Goal: Task Accomplishment & Management: Use online tool/utility

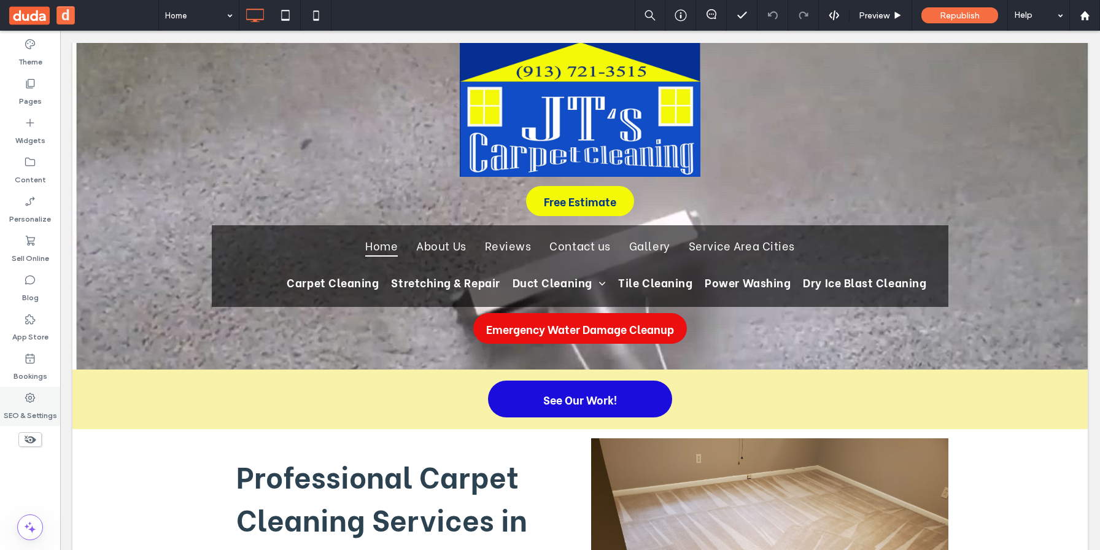
click at [41, 399] on div "SEO & Settings" at bounding box center [30, 406] width 60 height 39
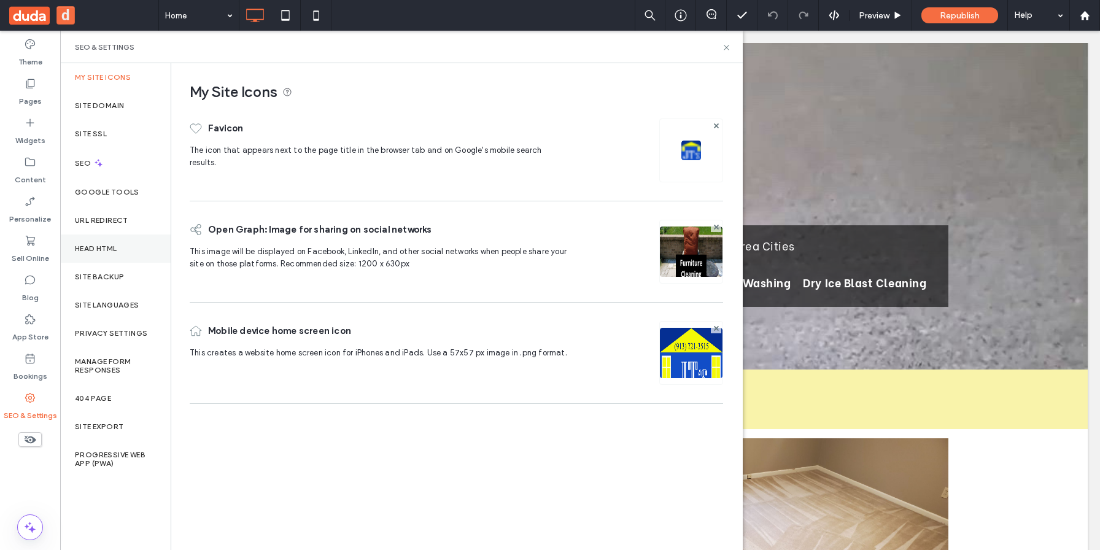
click at [132, 244] on div "Head HTML" at bounding box center [115, 249] width 111 height 28
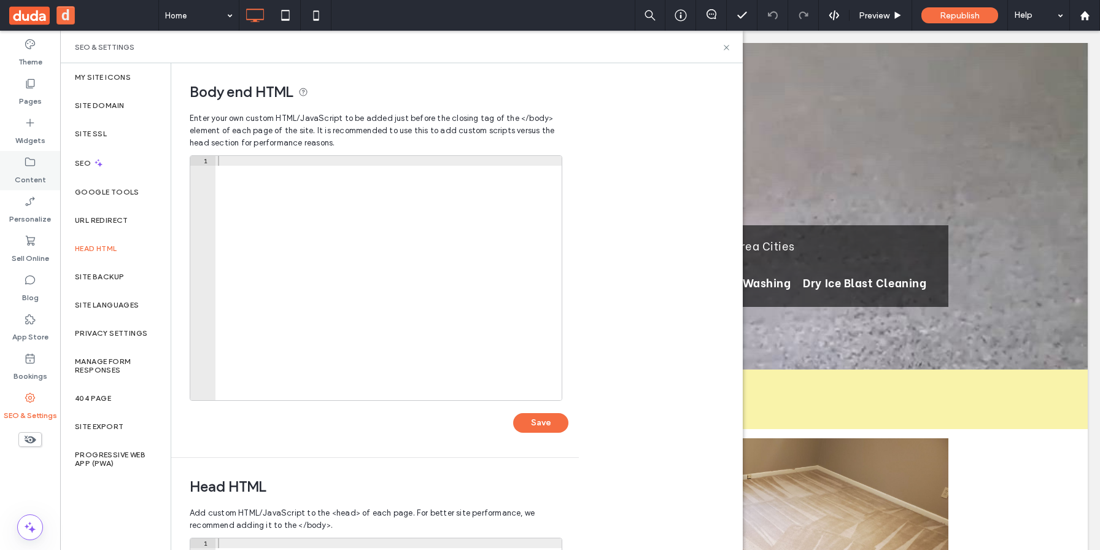
click at [33, 177] on label "Content" at bounding box center [30, 176] width 31 height 17
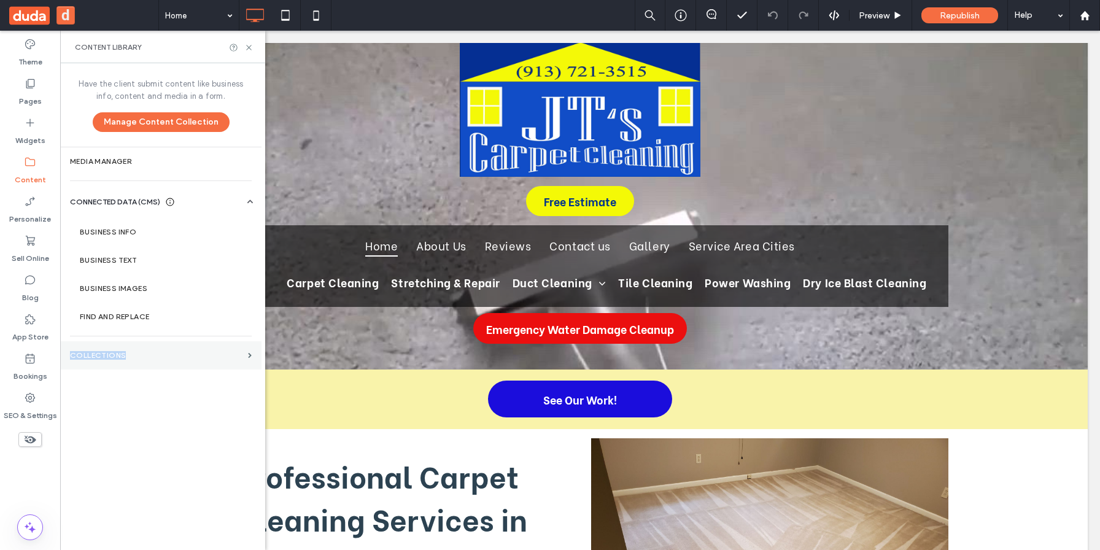
click at [130, 351] on label "Collections" at bounding box center [156, 355] width 173 height 9
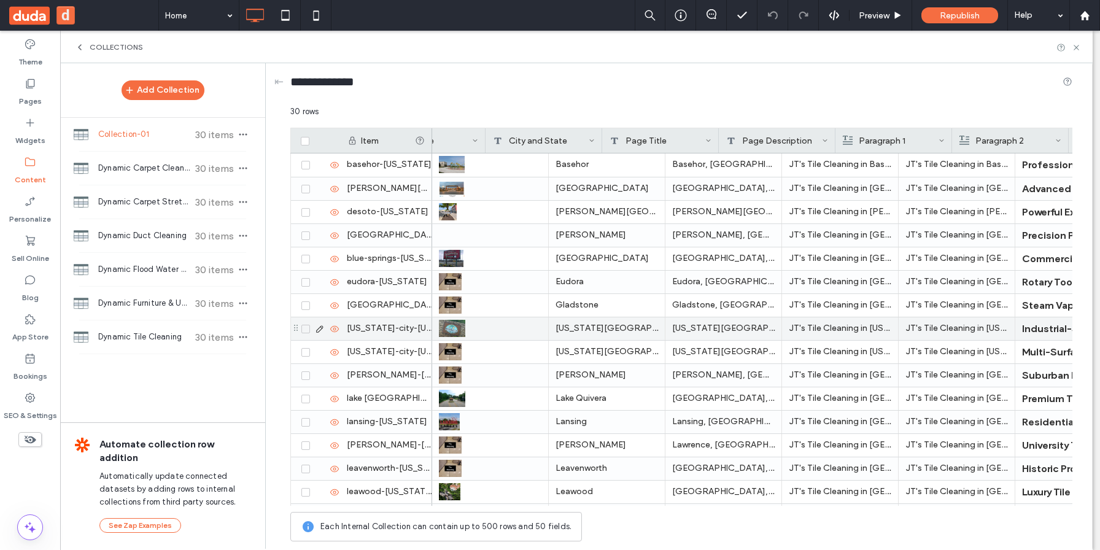
scroll to position [0, 336]
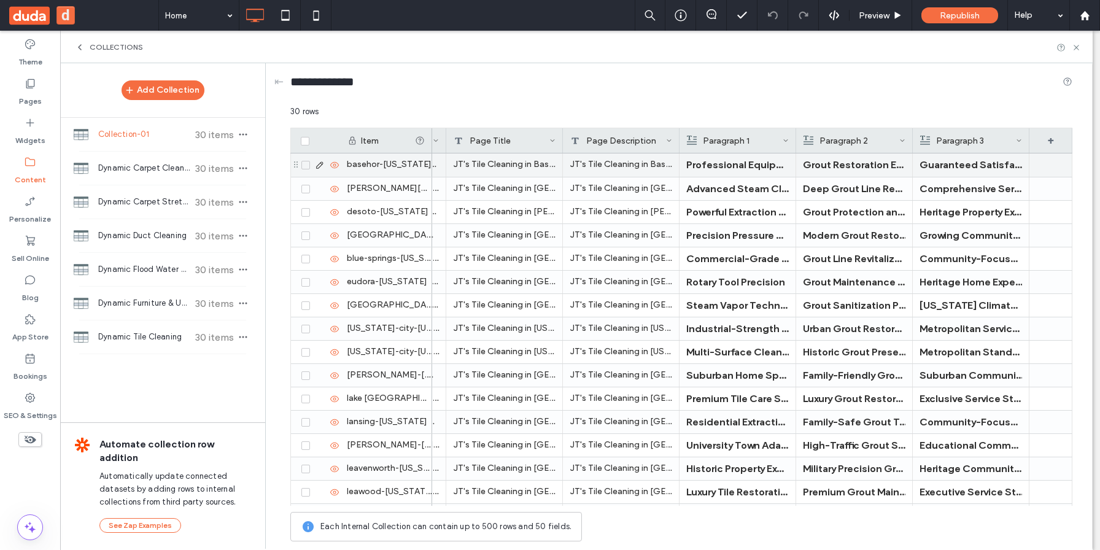
click at [749, 166] on strong "Professional Equipment Delivers Results" at bounding box center [782, 164] width 193 height 12
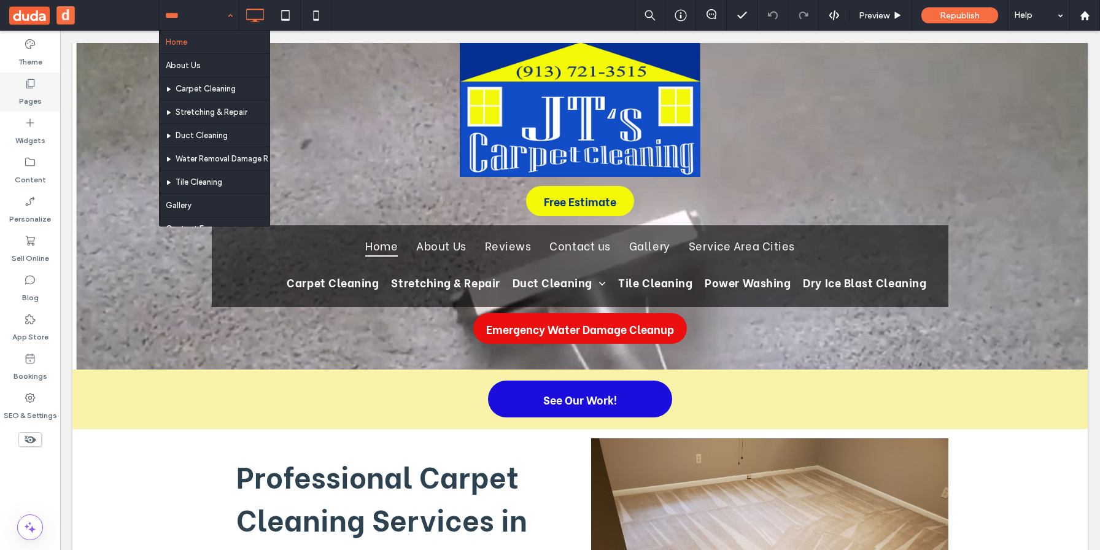
click at [29, 99] on label "Pages" at bounding box center [30, 98] width 23 height 17
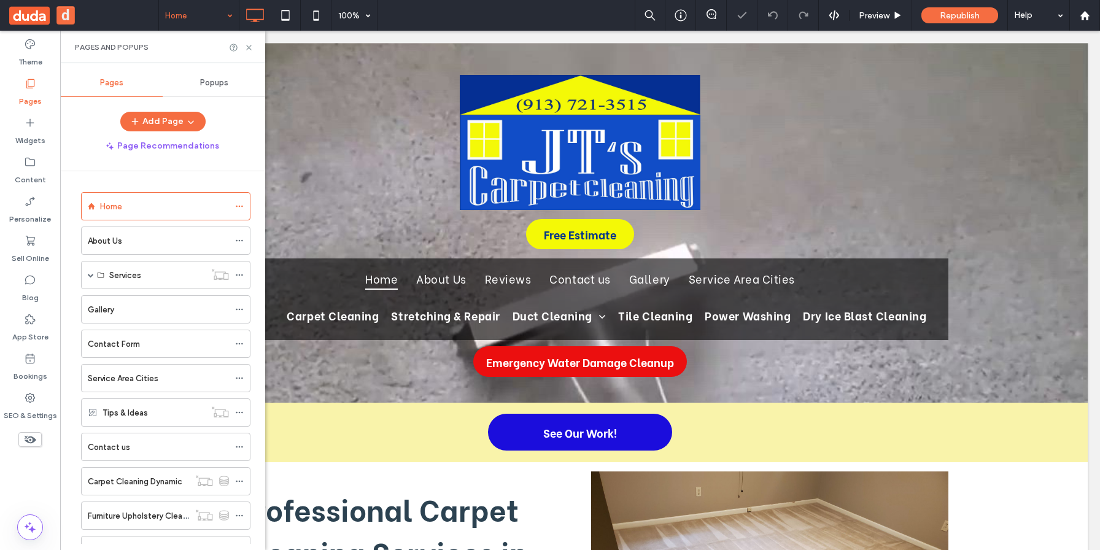
scroll to position [228, 0]
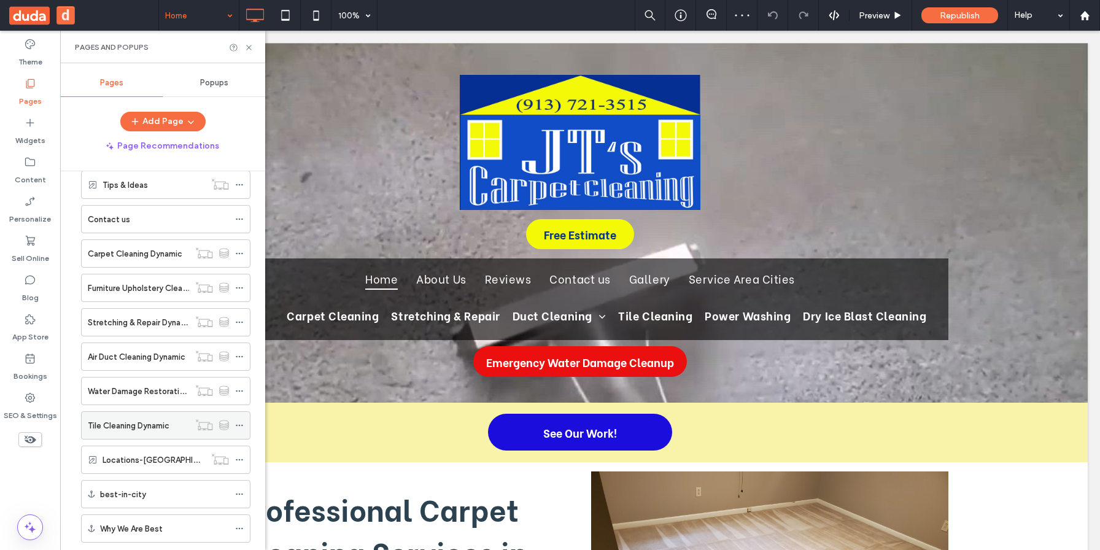
click at [156, 427] on label "Tile Cleaning Dynamic" at bounding box center [129, 425] width 82 height 21
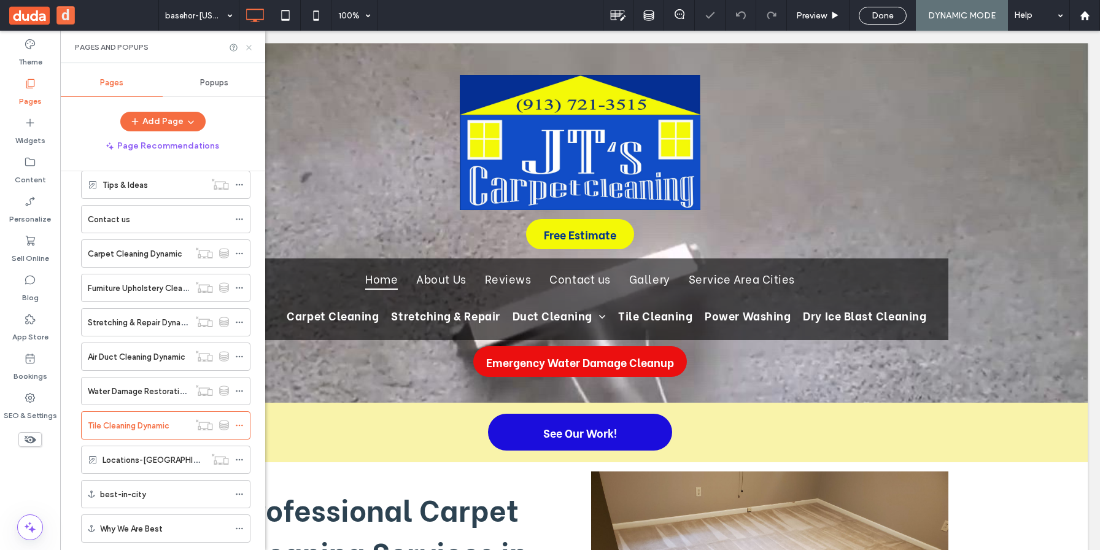
click at [247, 44] on icon at bounding box center [248, 47] width 9 height 9
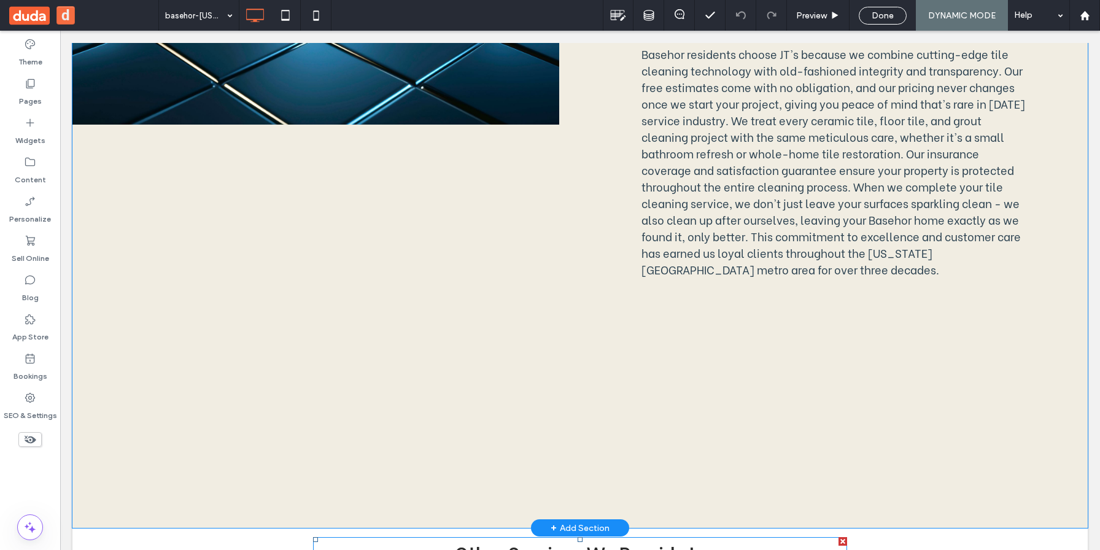
scroll to position [1619, 0]
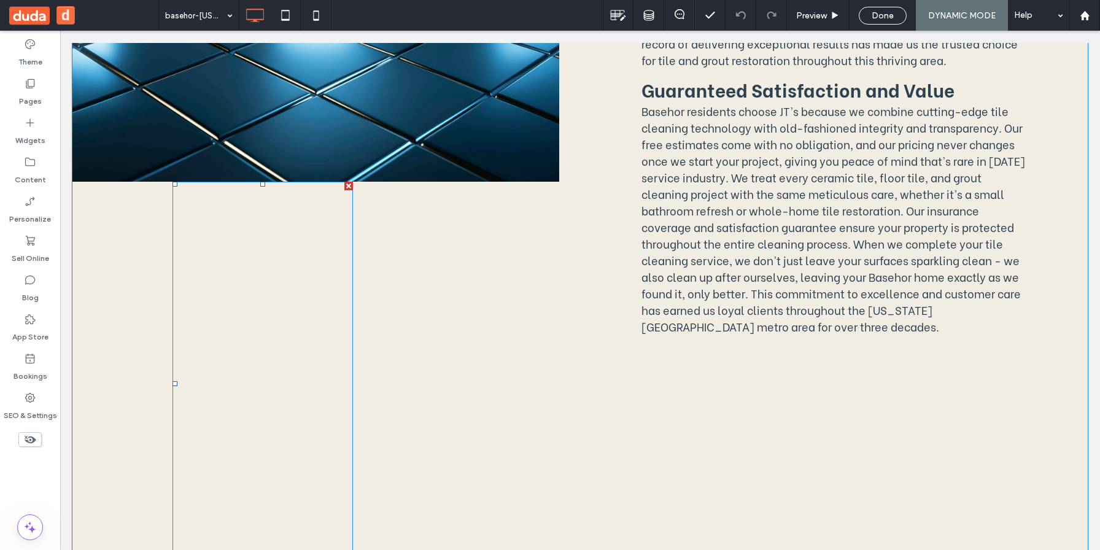
click at [338, 308] on div at bounding box center [263, 383] width 181 height 403
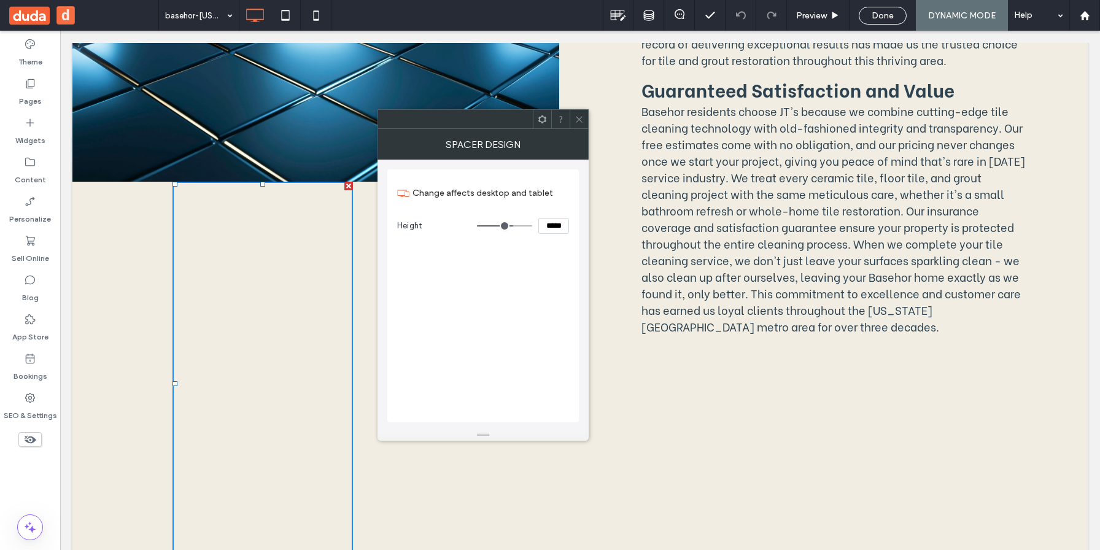
click at [579, 125] on span at bounding box center [579, 119] width 9 height 18
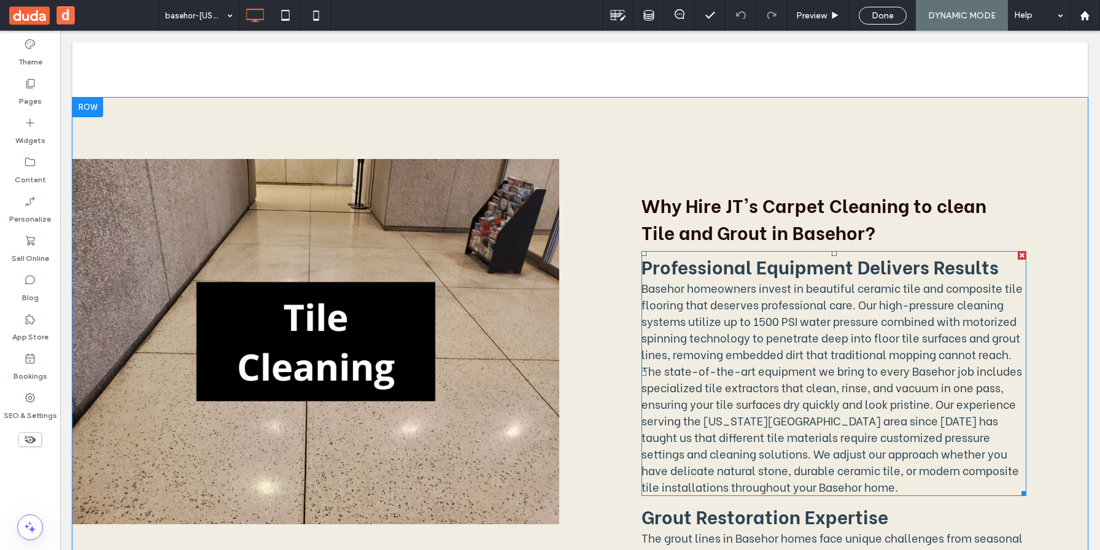
scroll to position [918, 0]
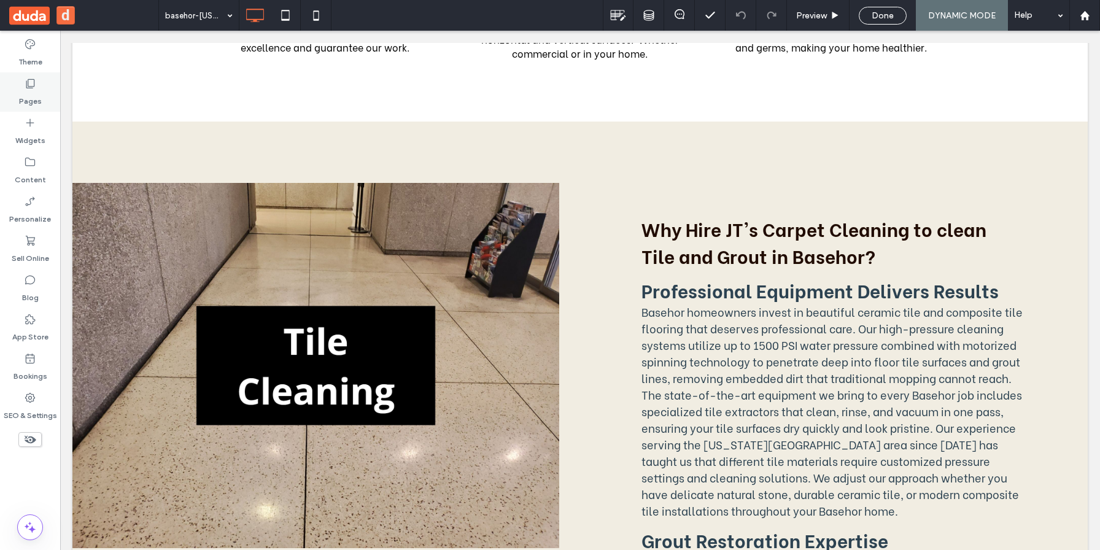
click at [24, 106] on label "Pages" at bounding box center [30, 98] width 23 height 17
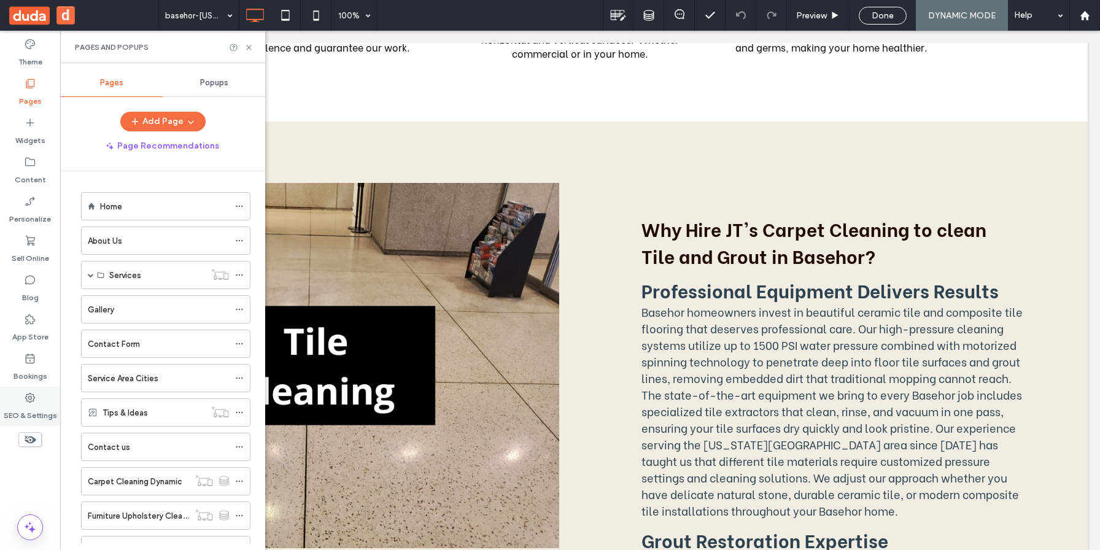
click at [44, 399] on div "SEO & Settings" at bounding box center [30, 406] width 60 height 39
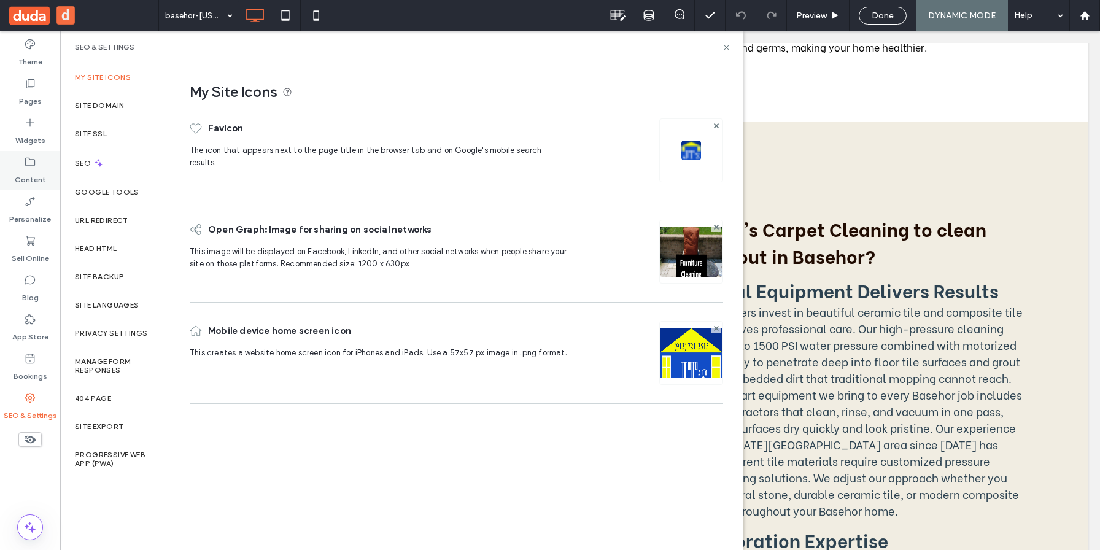
click at [29, 171] on label "Content" at bounding box center [30, 176] width 31 height 17
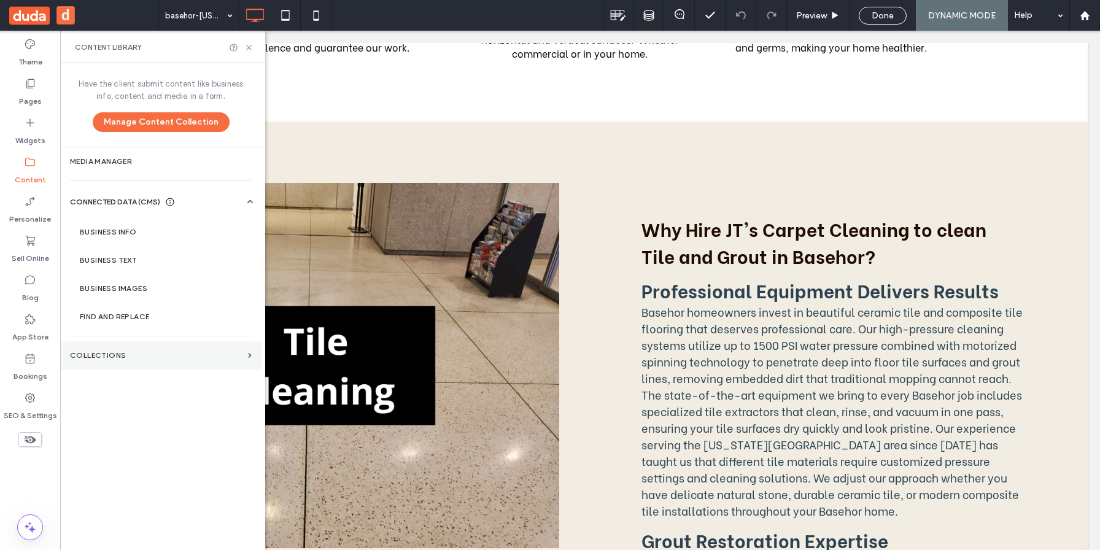
click at [130, 360] on section "Collections" at bounding box center [160, 355] width 201 height 28
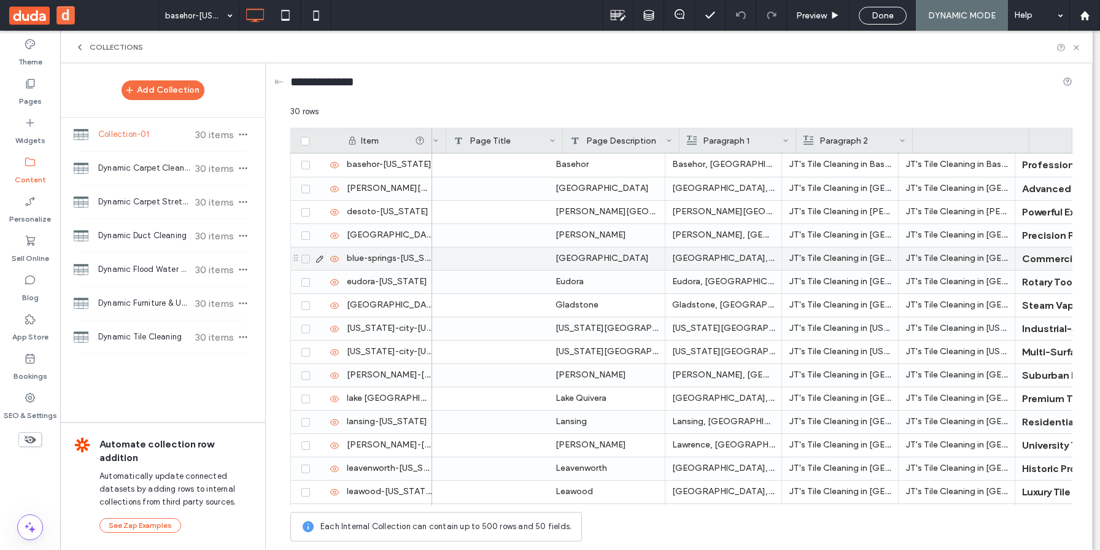
scroll to position [0, 336]
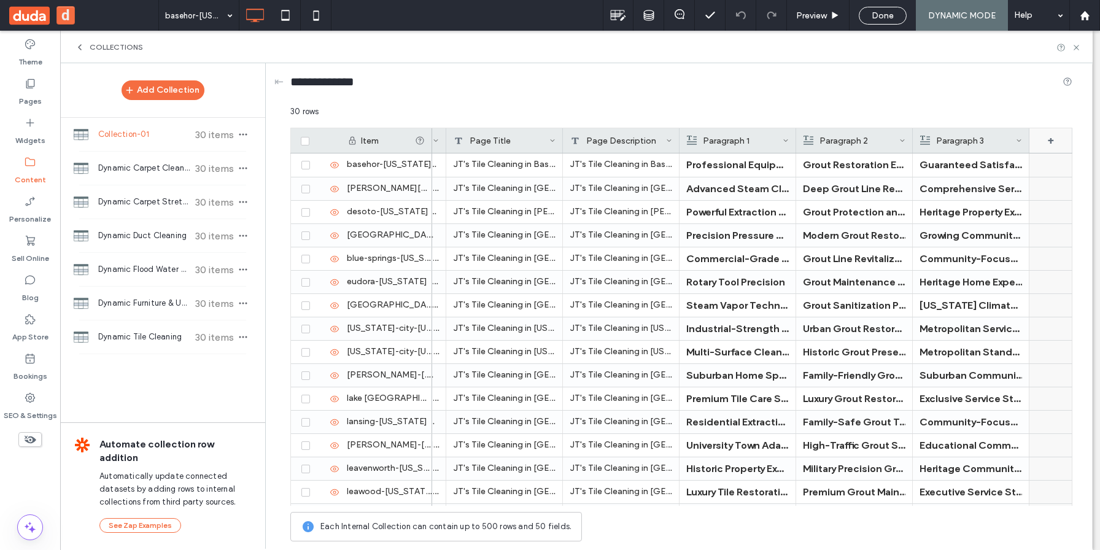
click at [1058, 144] on div "+" at bounding box center [1051, 140] width 43 height 25
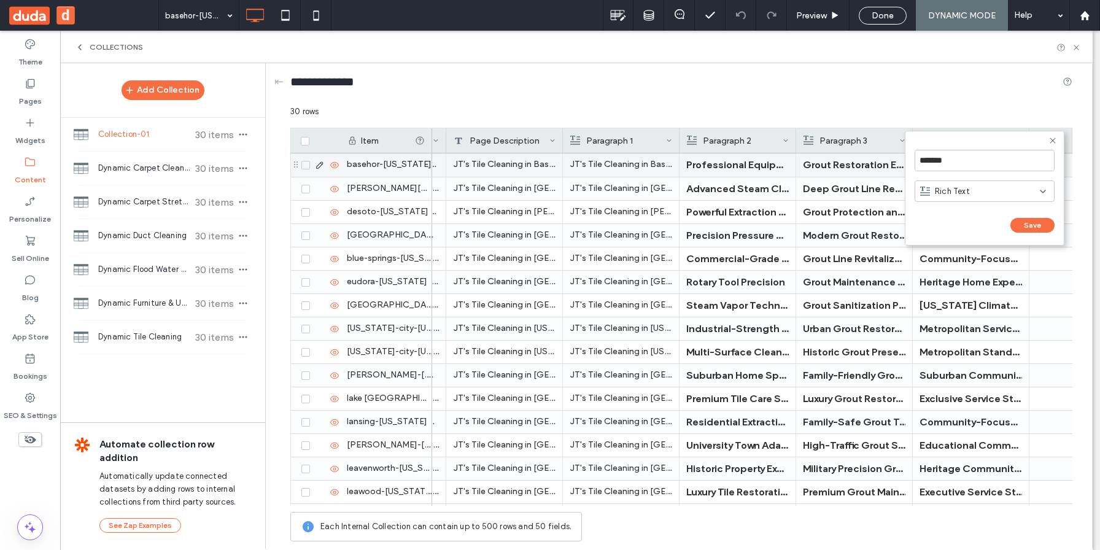
scroll to position [0, 453]
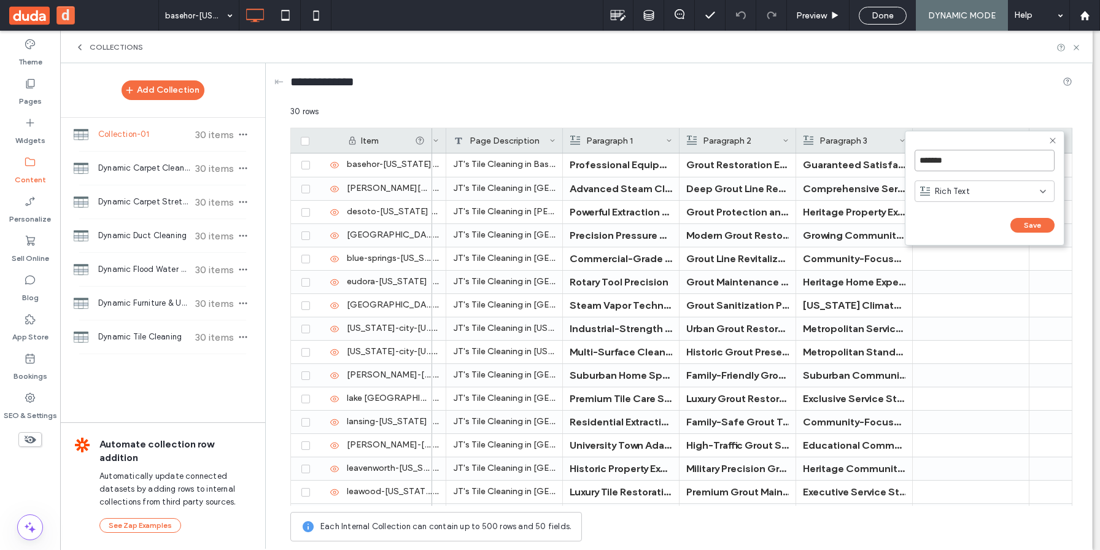
click at [949, 158] on input "*******" at bounding box center [985, 160] width 140 height 21
type input "**********"
click at [1022, 195] on div "Rich Text" at bounding box center [980, 191] width 120 height 12
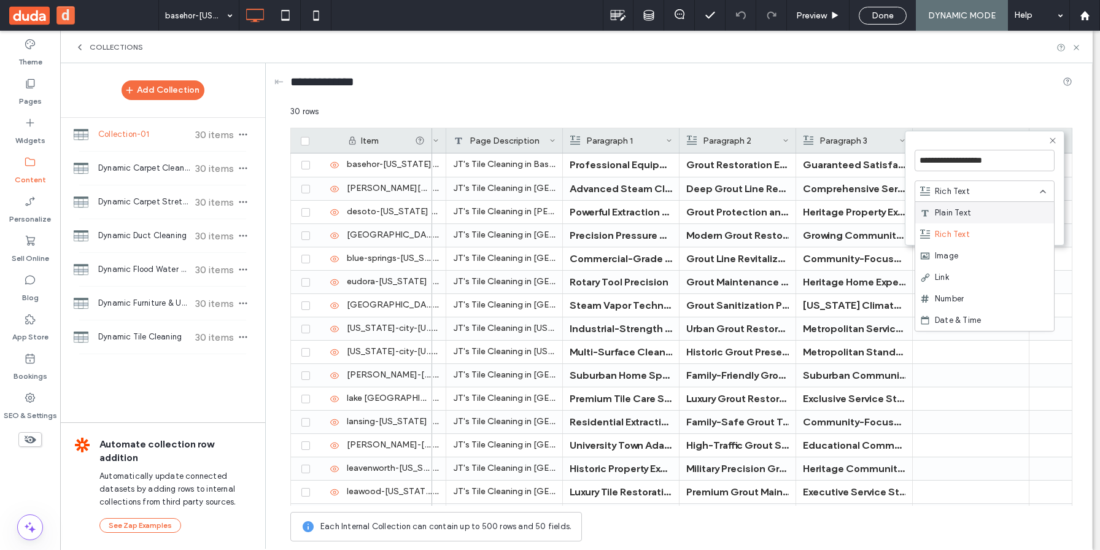
click at [968, 213] on span "Plain Text" at bounding box center [953, 213] width 36 height 12
click at [1029, 224] on button "Save" at bounding box center [1033, 225] width 44 height 15
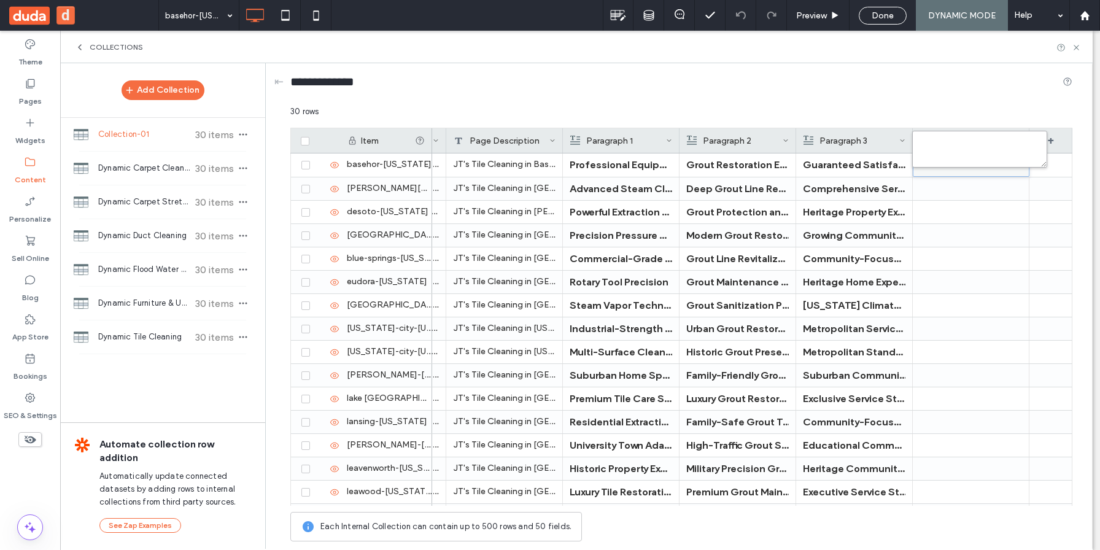
click at [951, 157] on textarea "plain-text-cell" at bounding box center [979, 149] width 135 height 37
type textarea "******"
click at [960, 184] on div at bounding box center [971, 188] width 117 height 23
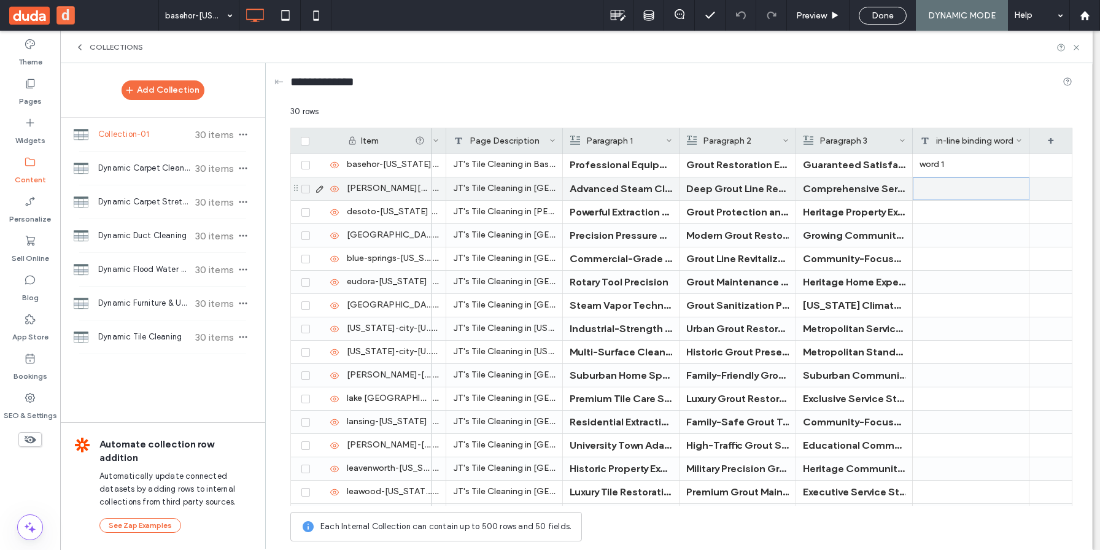
click at [952, 183] on div at bounding box center [971, 188] width 117 height 23
type textarea "******"
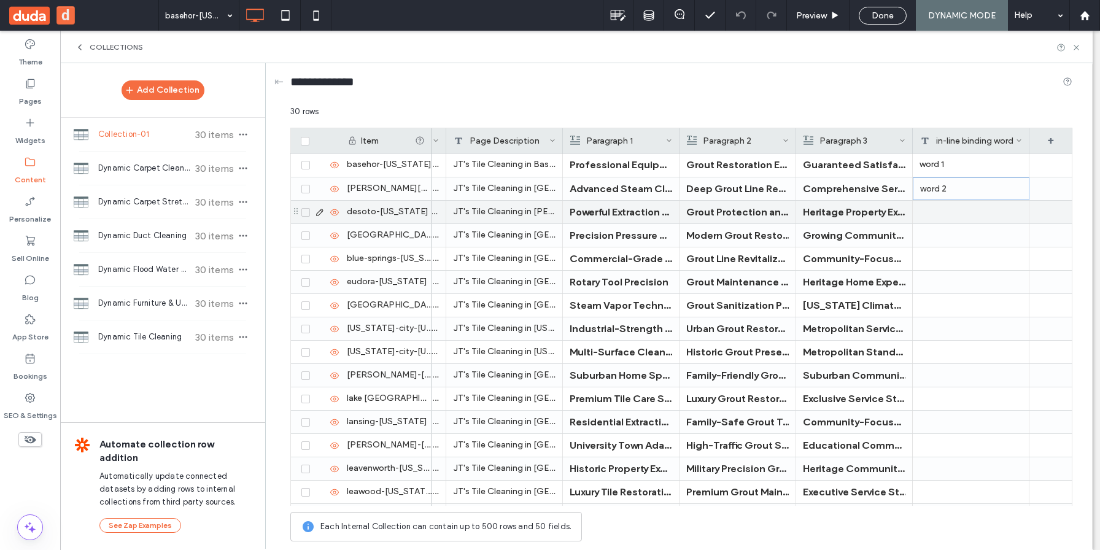
click at [944, 216] on div at bounding box center [971, 212] width 117 height 23
click at [941, 208] on div at bounding box center [971, 212] width 117 height 23
click at [934, 214] on div at bounding box center [971, 212] width 117 height 23
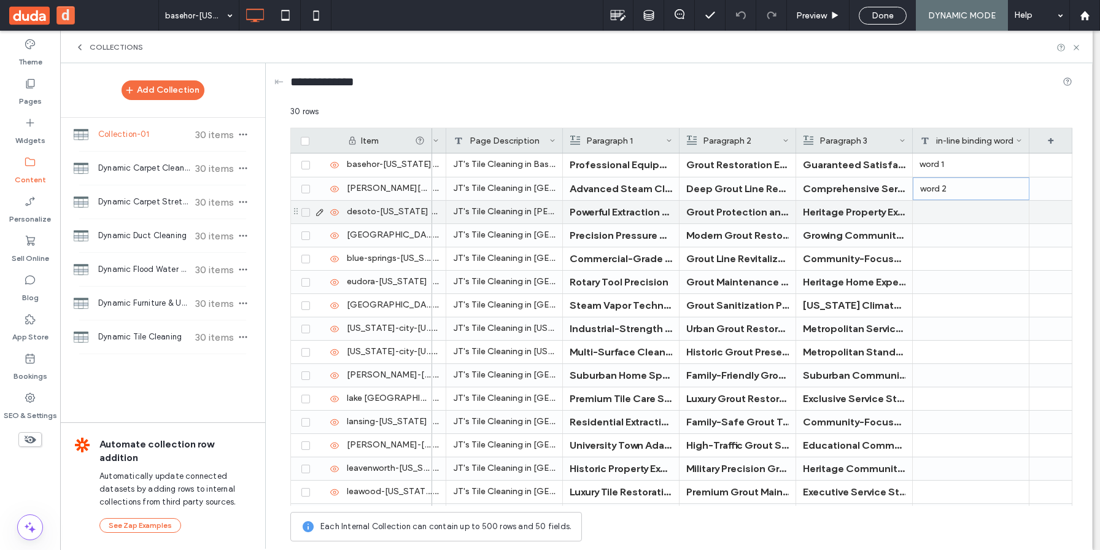
click at [934, 214] on div at bounding box center [971, 212] width 117 height 23
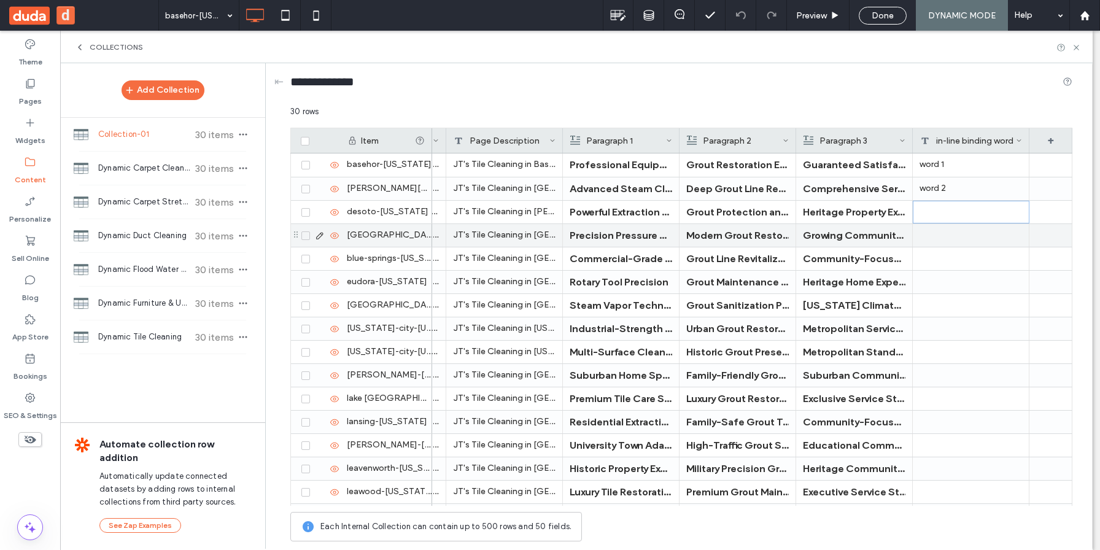
click at [940, 232] on div at bounding box center [971, 235] width 117 height 23
click at [940, 209] on div at bounding box center [971, 212] width 117 height 23
click at [946, 215] on div at bounding box center [971, 212] width 117 height 23
click at [946, 200] on textarea "plain-text-cell" at bounding box center [979, 196] width 135 height 37
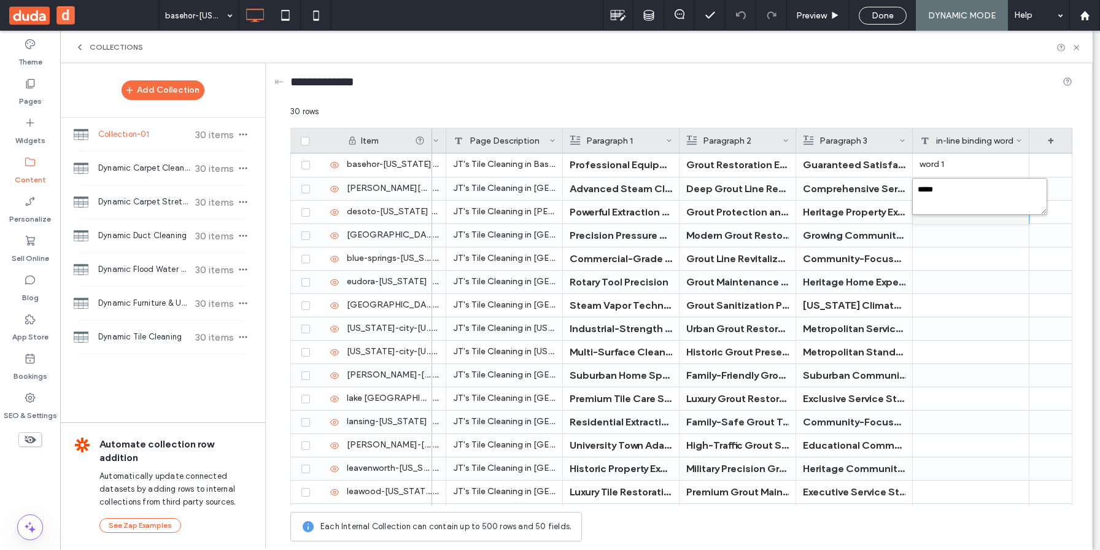
type textarea "******"
click at [37, 98] on label "Pages" at bounding box center [30, 98] width 23 height 17
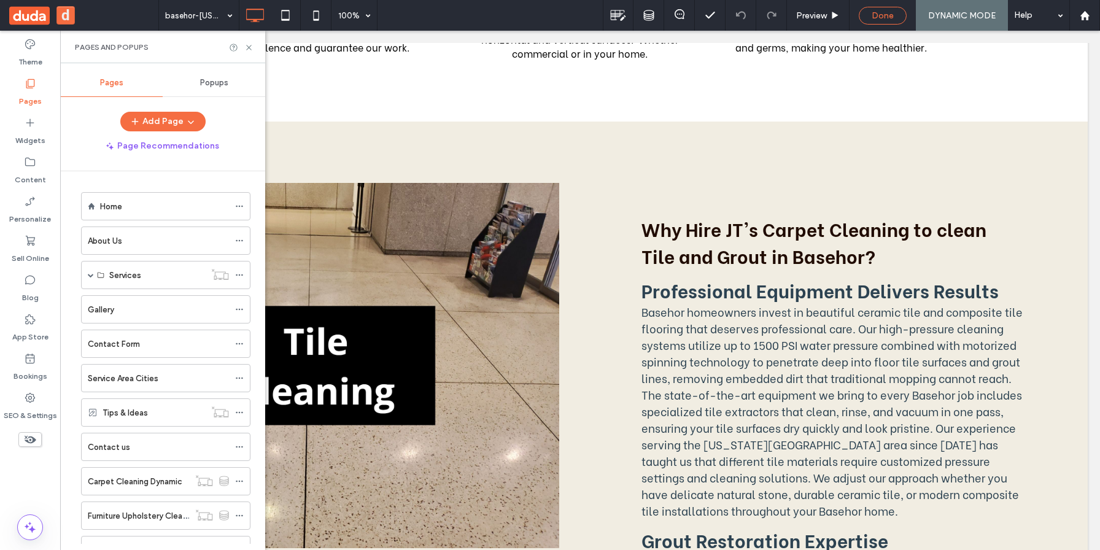
click at [889, 17] on span "Done" at bounding box center [883, 15] width 22 height 10
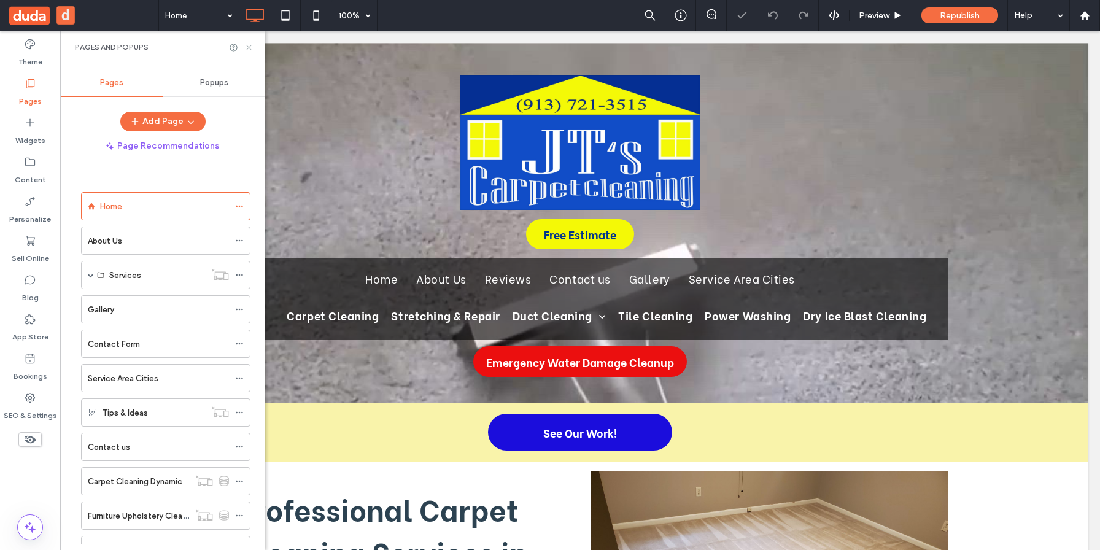
click at [251, 45] on use at bounding box center [248, 47] width 5 height 5
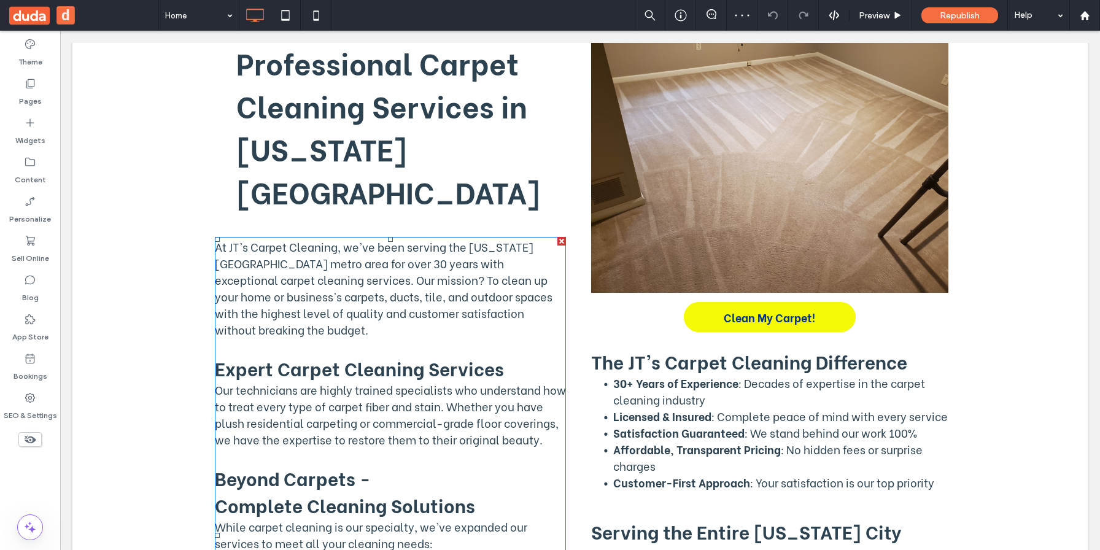
scroll to position [451, 0]
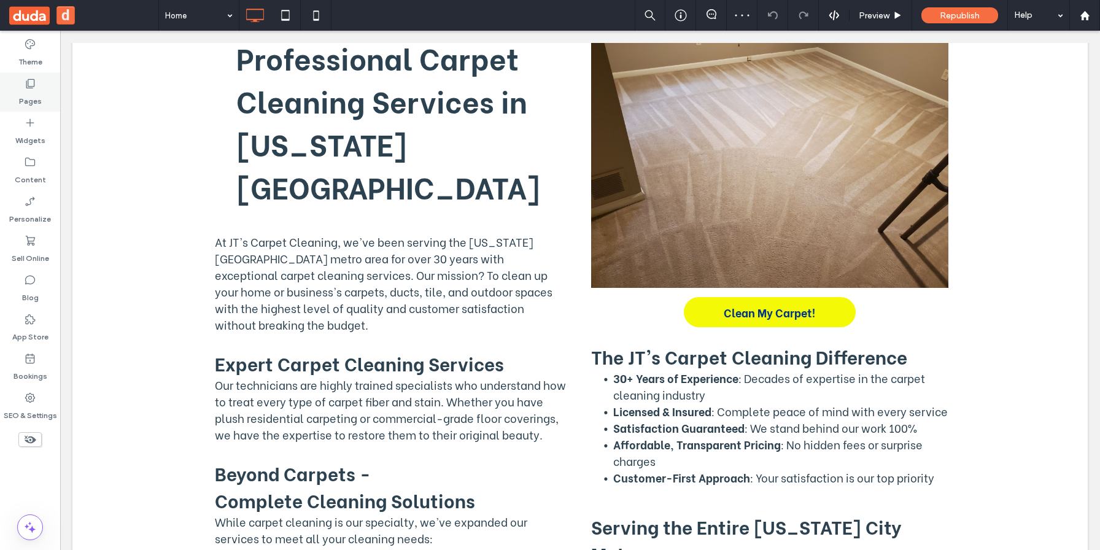
drag, startPoint x: 33, startPoint y: 104, endPoint x: 111, endPoint y: 310, distance: 219.8
click at [33, 104] on label "Pages" at bounding box center [30, 98] width 23 height 17
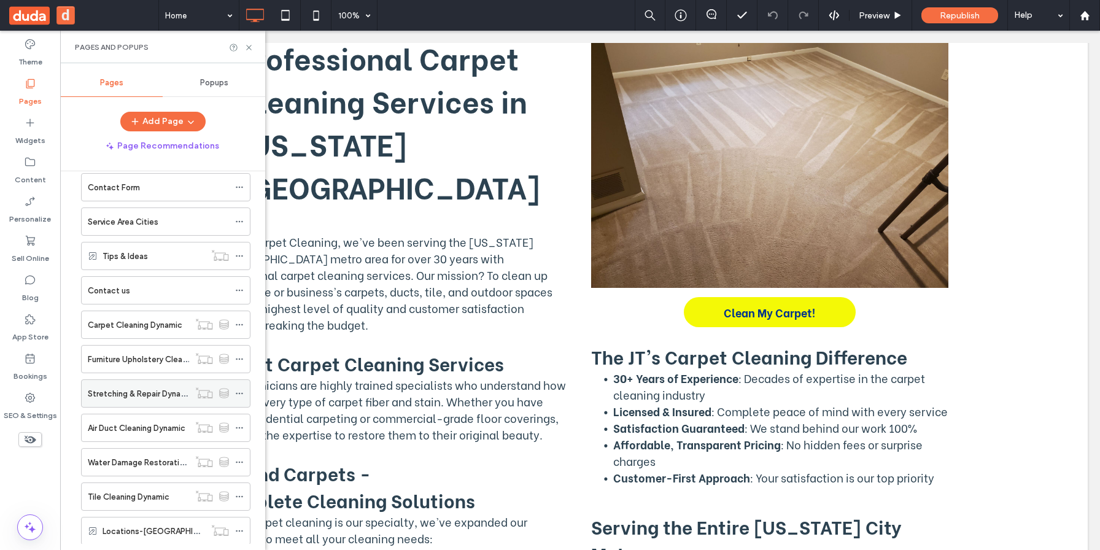
scroll to position [292, 0]
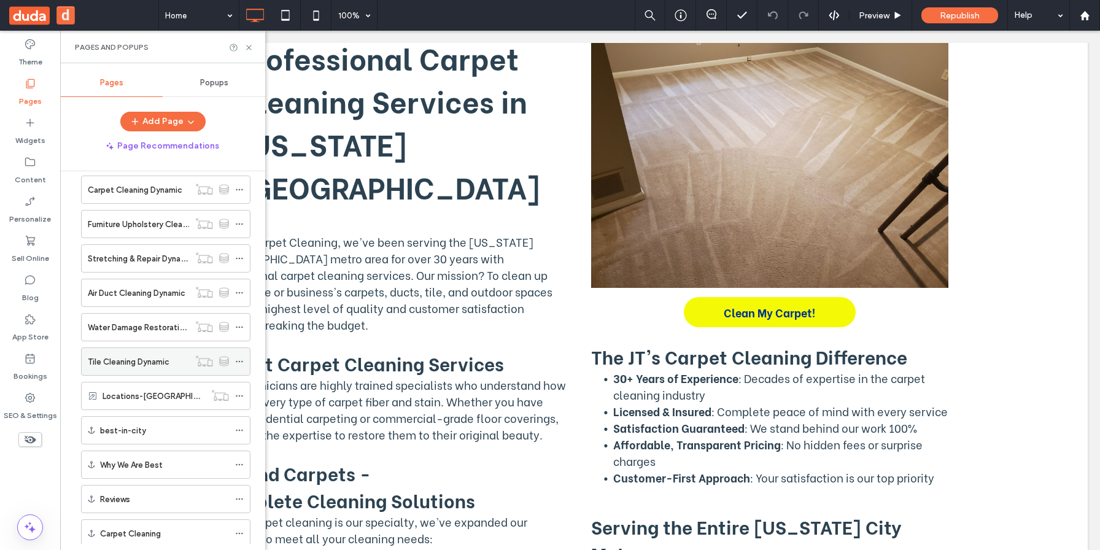
click at [150, 364] on label "Tile Cleaning Dynamic" at bounding box center [129, 361] width 82 height 21
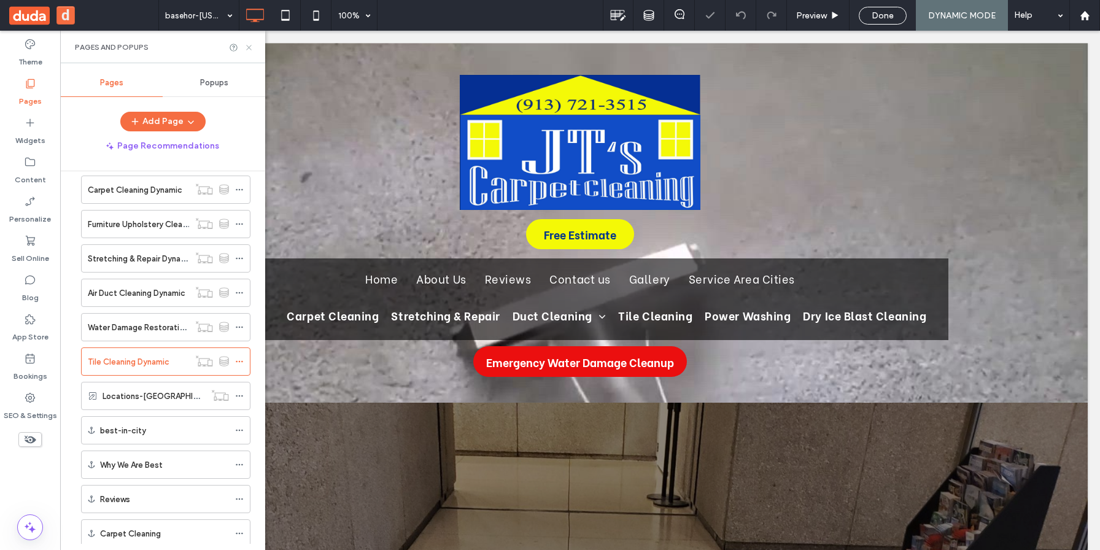
click at [249, 47] on icon at bounding box center [248, 47] width 9 height 9
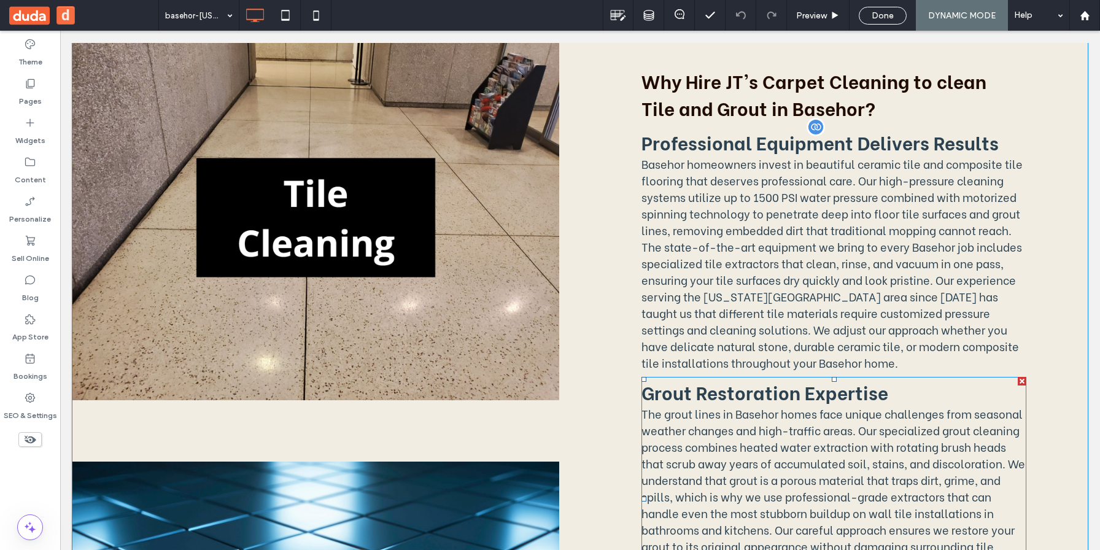
scroll to position [1067, 0]
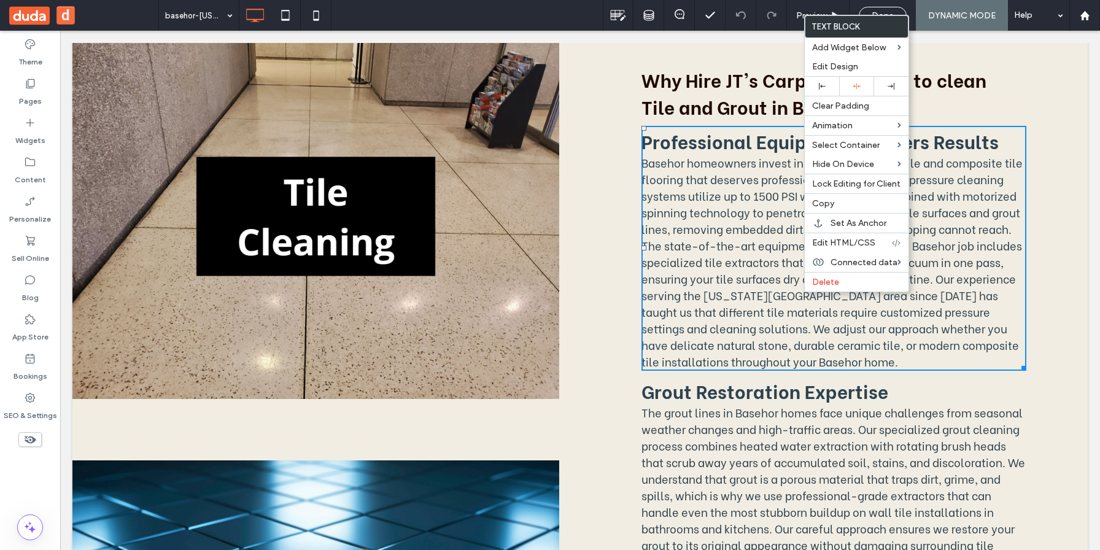
click at [684, 262] on div "Professional Equipment Delivers Results Basehor homeowners invest in beautiful …" at bounding box center [834, 248] width 385 height 245
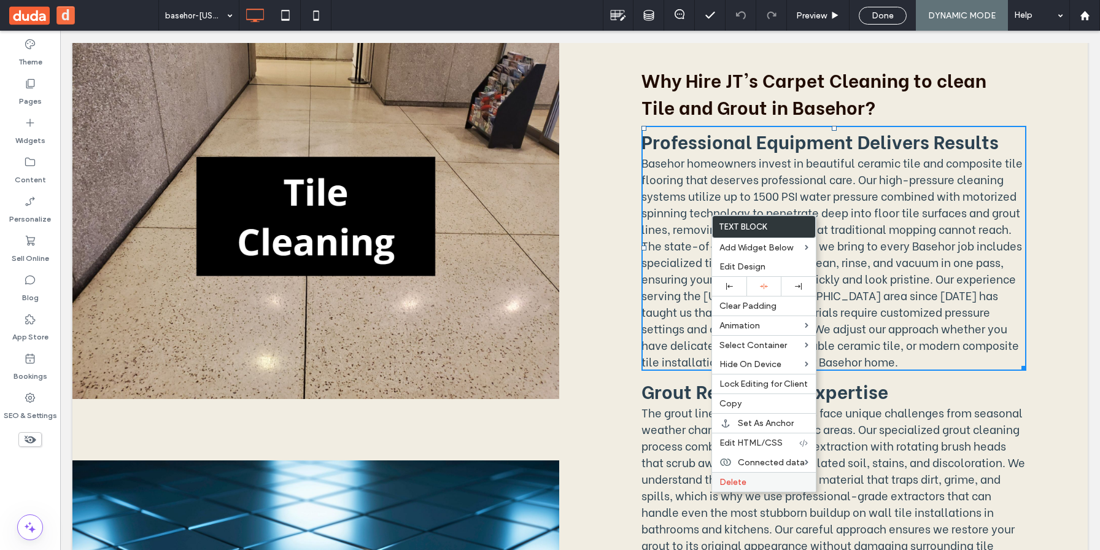
click at [789, 485] on label "Delete" at bounding box center [764, 482] width 89 height 10
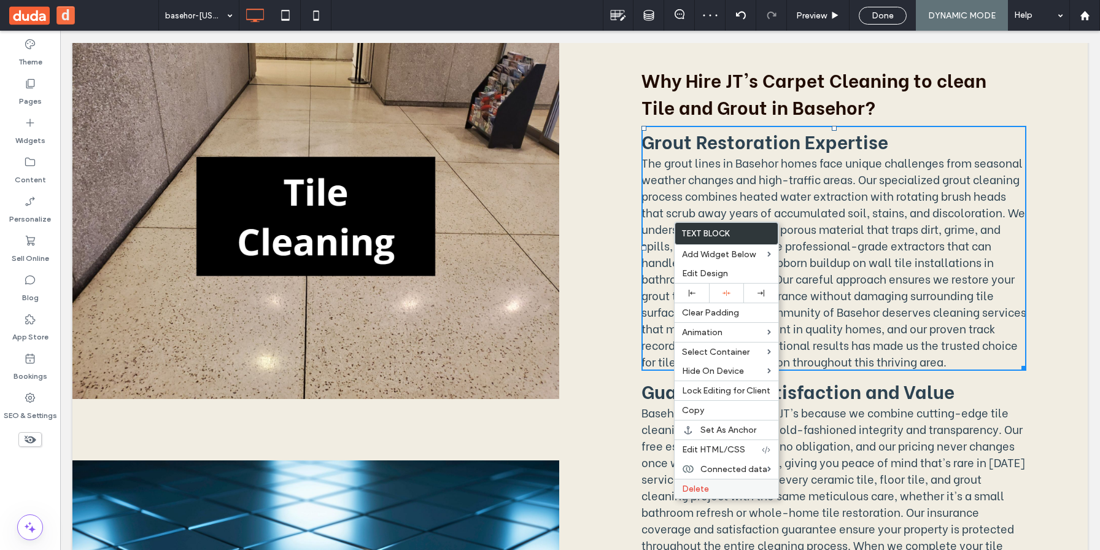
click at [720, 486] on label "Delete" at bounding box center [726, 489] width 89 height 10
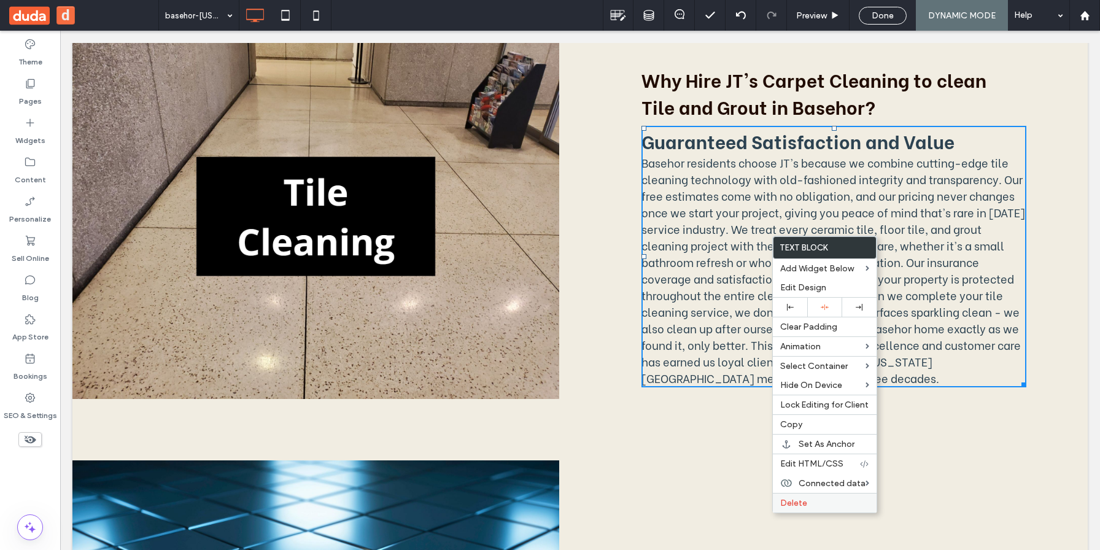
click at [797, 509] on div "Delete" at bounding box center [825, 503] width 104 height 20
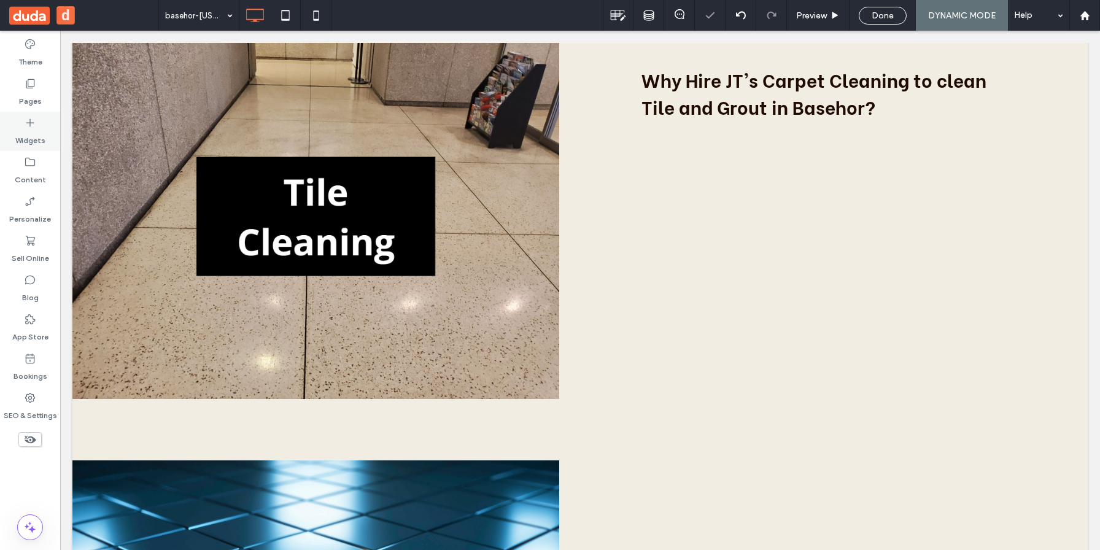
click at [33, 131] on label "Widgets" at bounding box center [30, 137] width 30 height 17
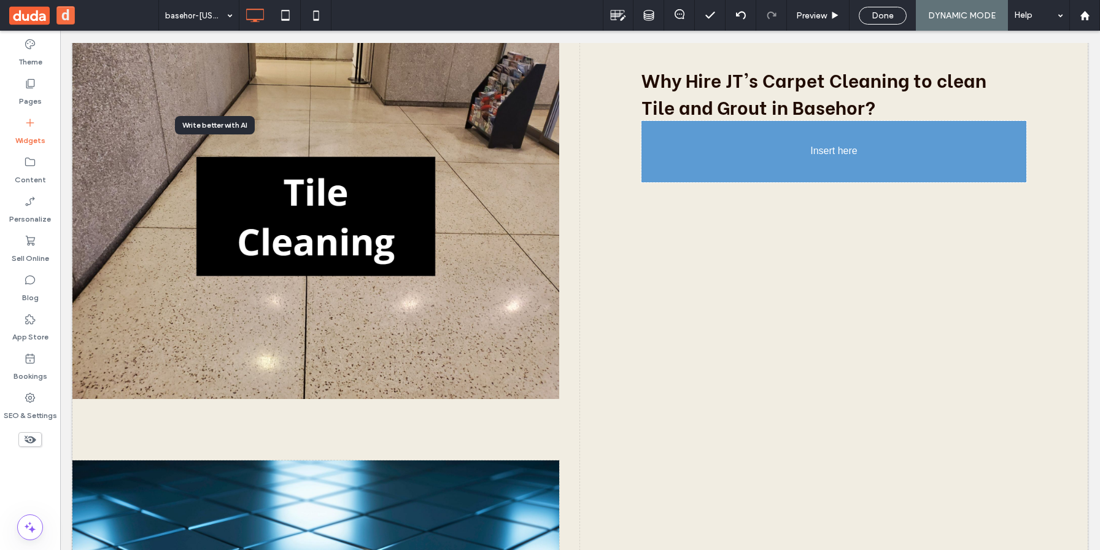
drag, startPoint x: 205, startPoint y: 182, endPoint x: 217, endPoint y: 182, distance: 11.7
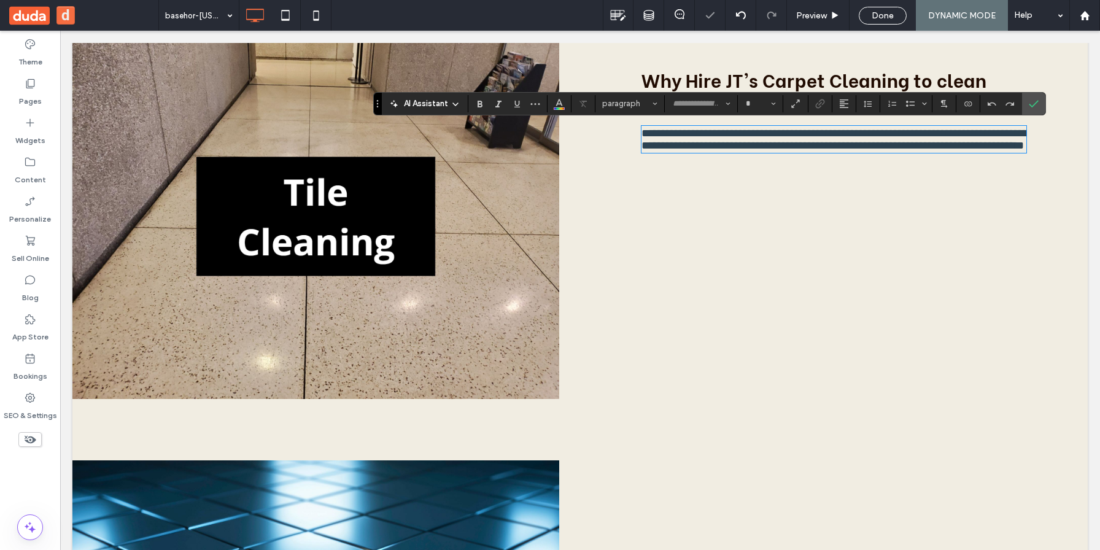
click at [812, 152] on p "**********" at bounding box center [834, 139] width 385 height 25
type input "**********"
type input "**"
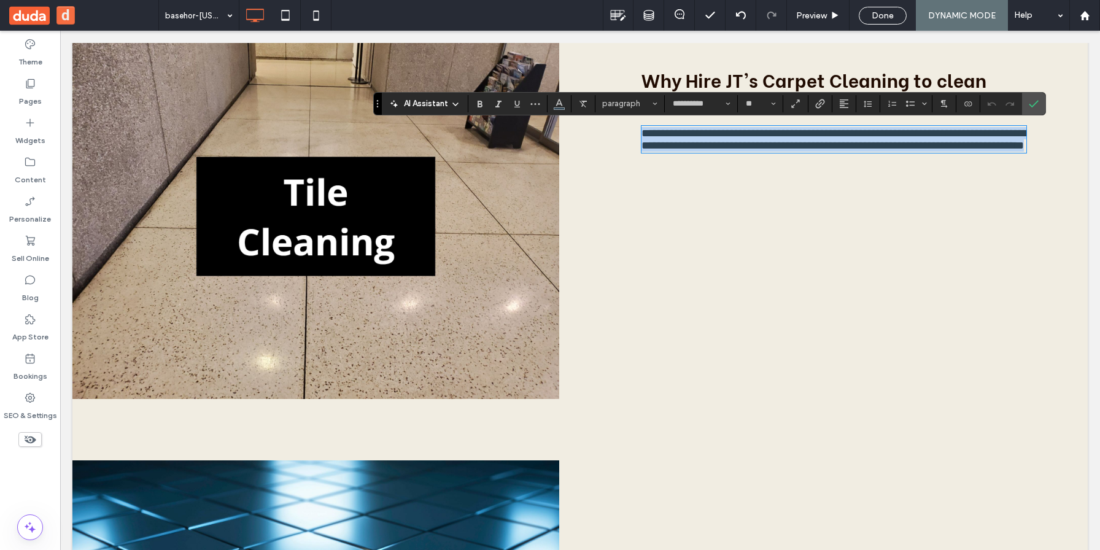
drag, startPoint x: 804, startPoint y: 168, endPoint x: 639, endPoint y: 133, distance: 168.1
click at [639, 133] on div "**********" at bounding box center [834, 554] width 508 height 1165
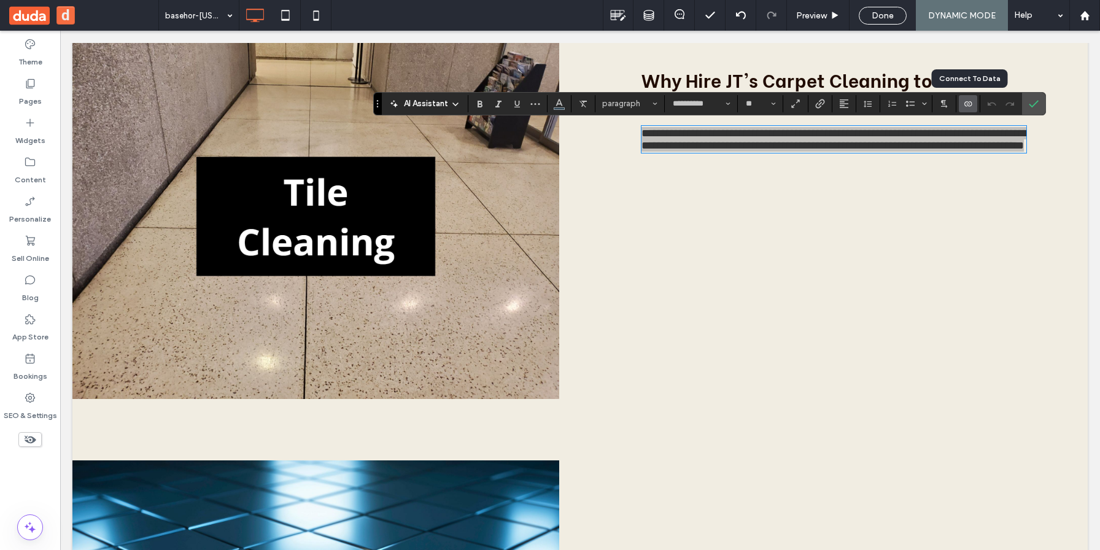
click at [970, 106] on use "Connect To Data" at bounding box center [968, 103] width 7 height 5
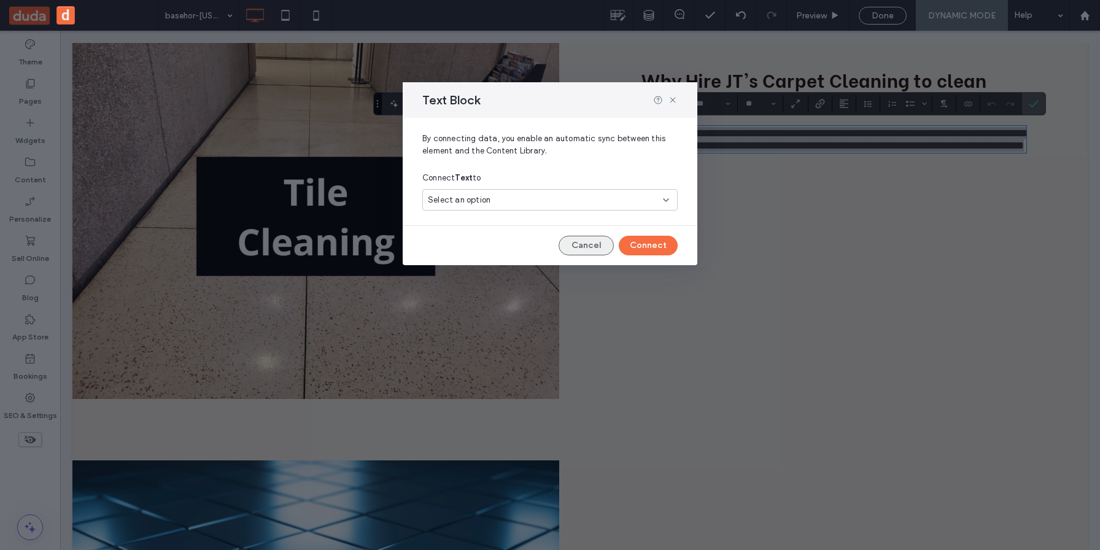
click at [597, 242] on button "Cancel" at bounding box center [586, 246] width 55 height 20
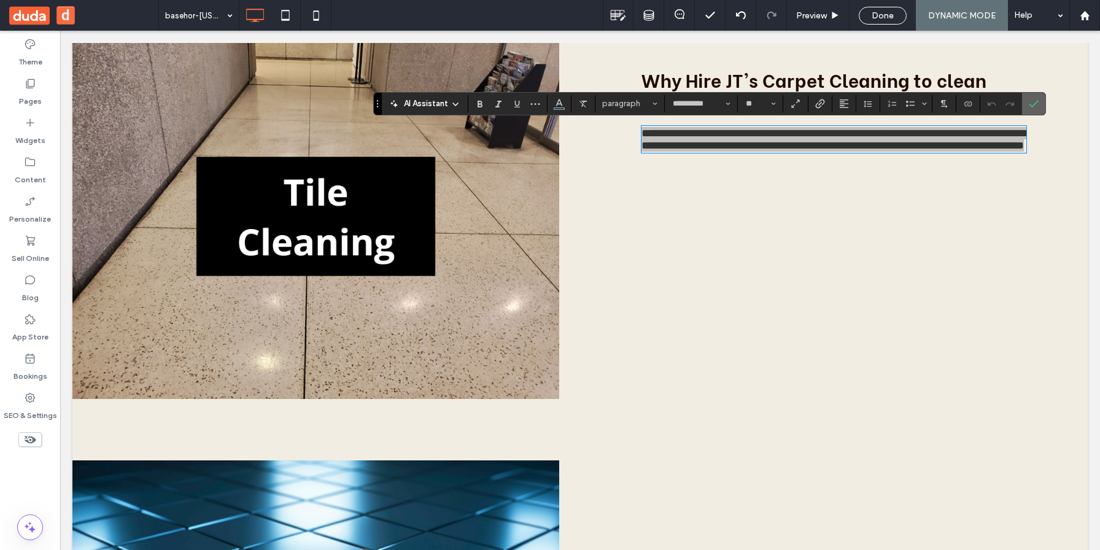
click at [1029, 107] on icon "Confirm" at bounding box center [1034, 104] width 10 height 10
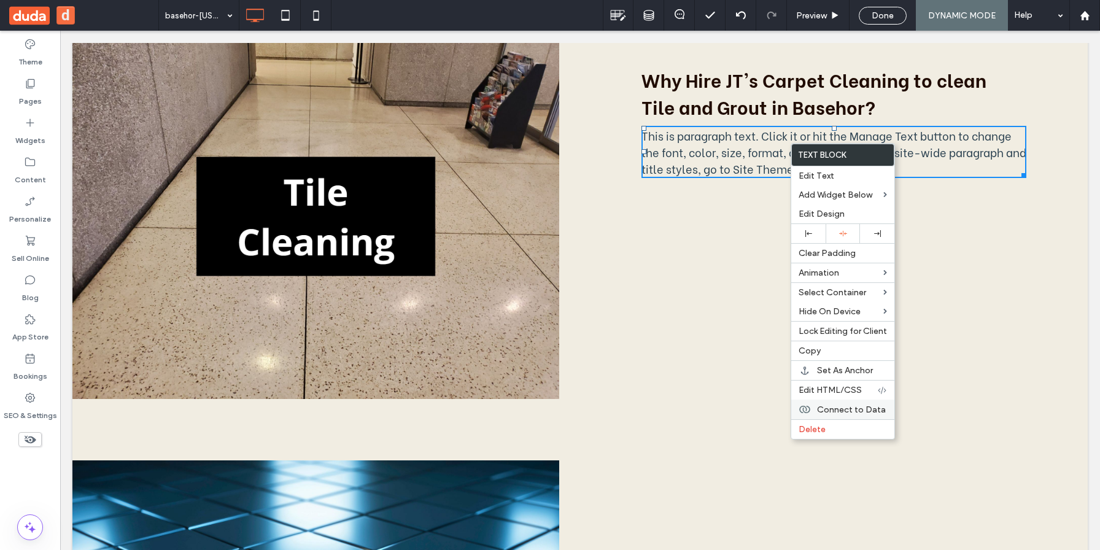
click at [842, 410] on span "Connect to Data" at bounding box center [851, 410] width 69 height 10
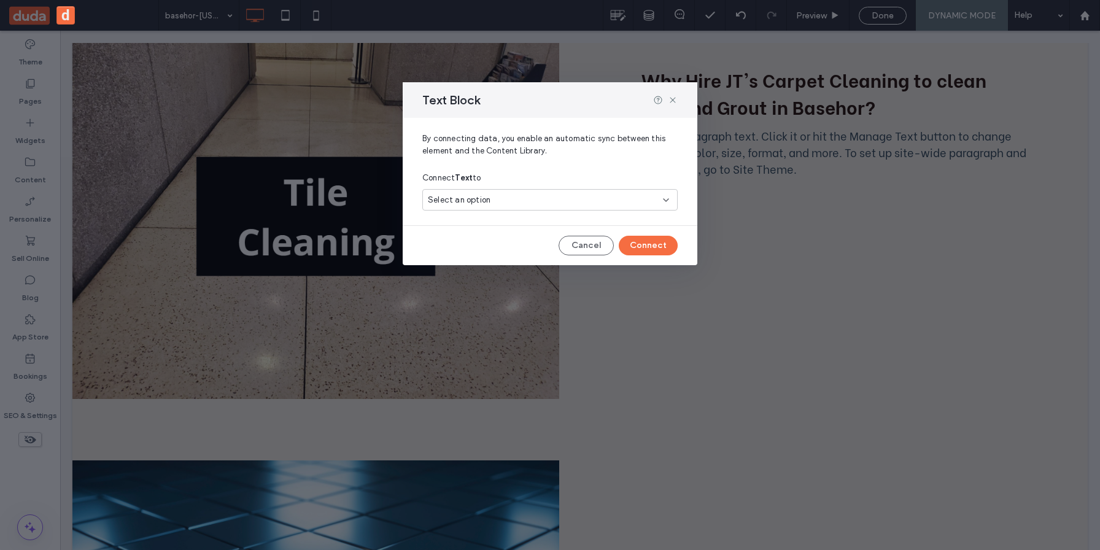
click at [552, 205] on div "Select an option" at bounding box center [543, 200] width 230 height 12
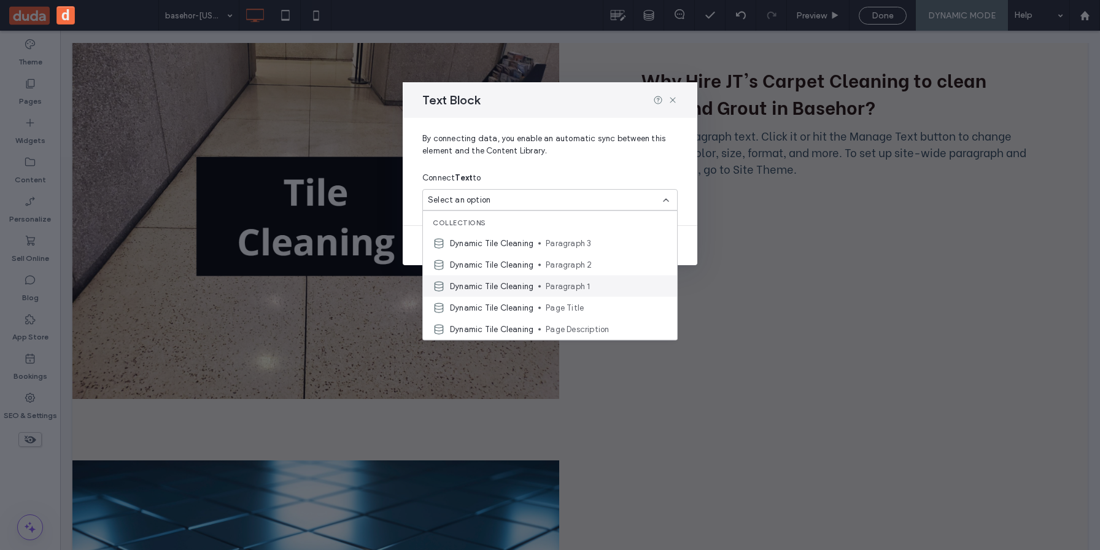
click at [505, 278] on div "Dynamic Tile Cleaning Paragraph 1" at bounding box center [550, 286] width 254 height 21
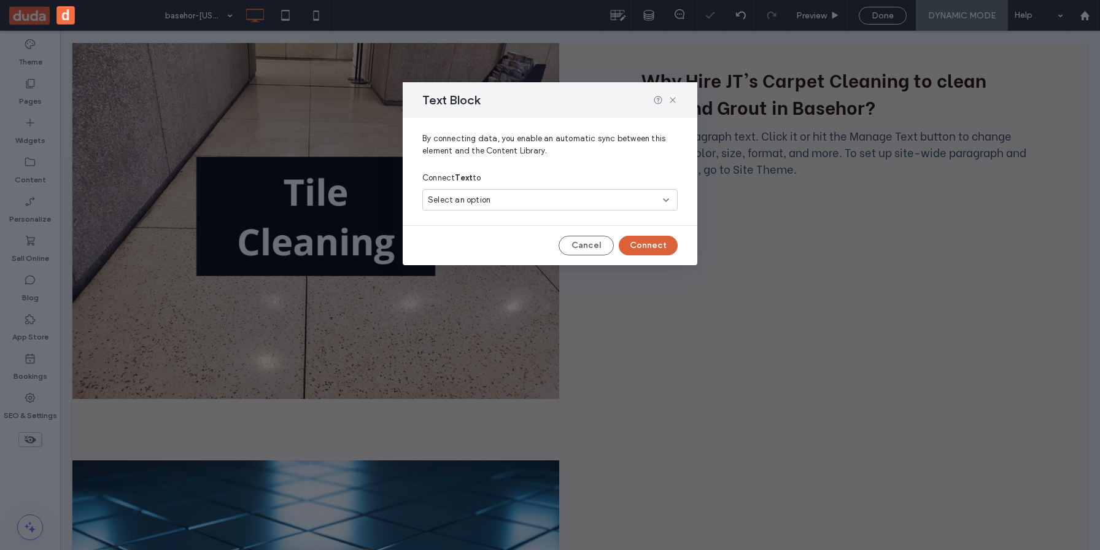
click at [648, 245] on button "Connect" at bounding box center [648, 246] width 59 height 20
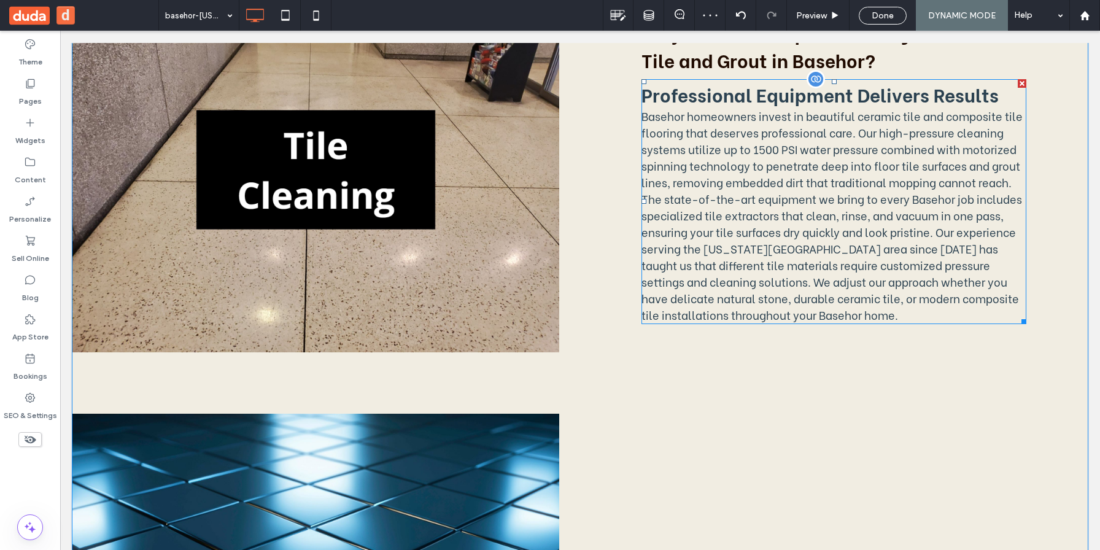
scroll to position [1022, 0]
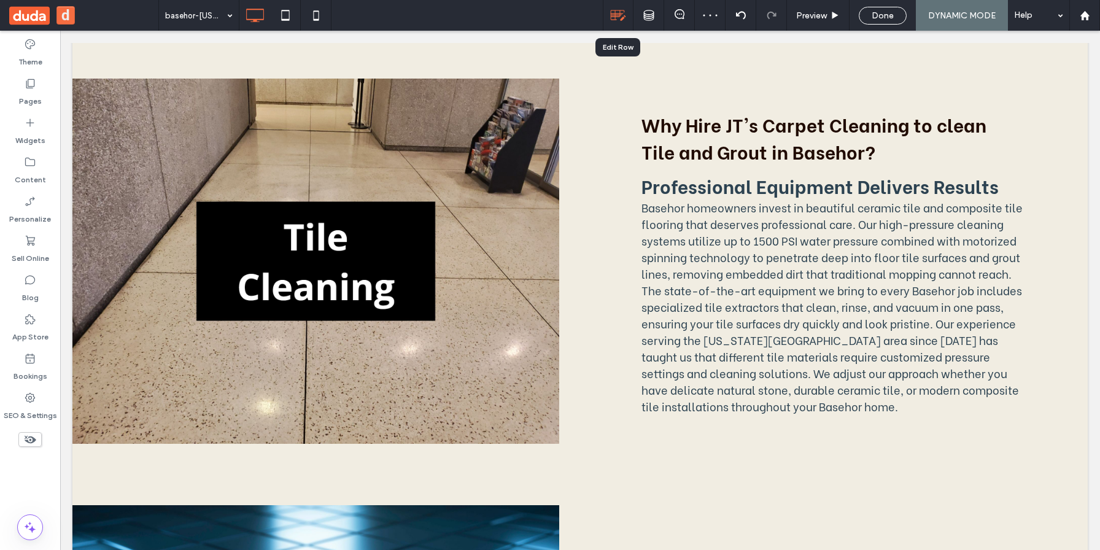
click at [611, 18] on use at bounding box center [618, 15] width 15 height 10
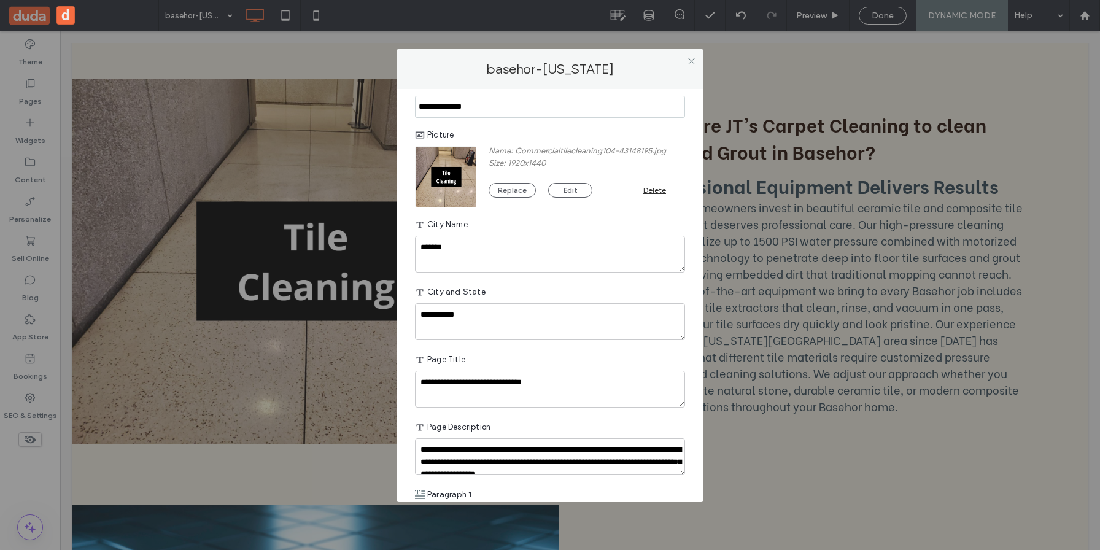
scroll to position [22, 0]
drag, startPoint x: 688, startPoint y: 59, endPoint x: 392, endPoint y: 61, distance: 296.6
click at [688, 59] on icon at bounding box center [691, 60] width 9 height 9
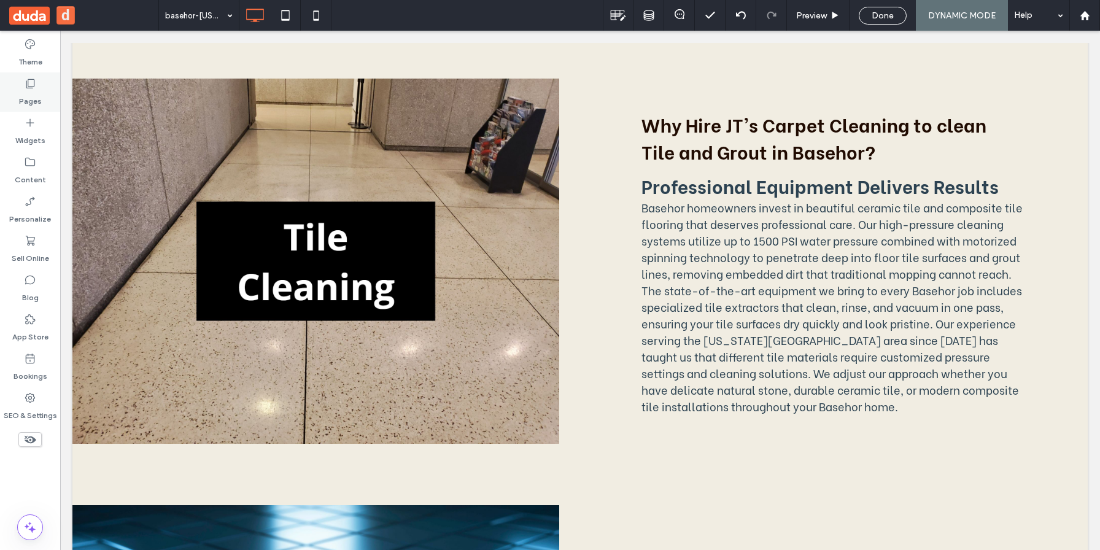
click at [18, 89] on div "Pages" at bounding box center [30, 91] width 60 height 39
click at [25, 133] on label "Widgets" at bounding box center [30, 137] width 30 height 17
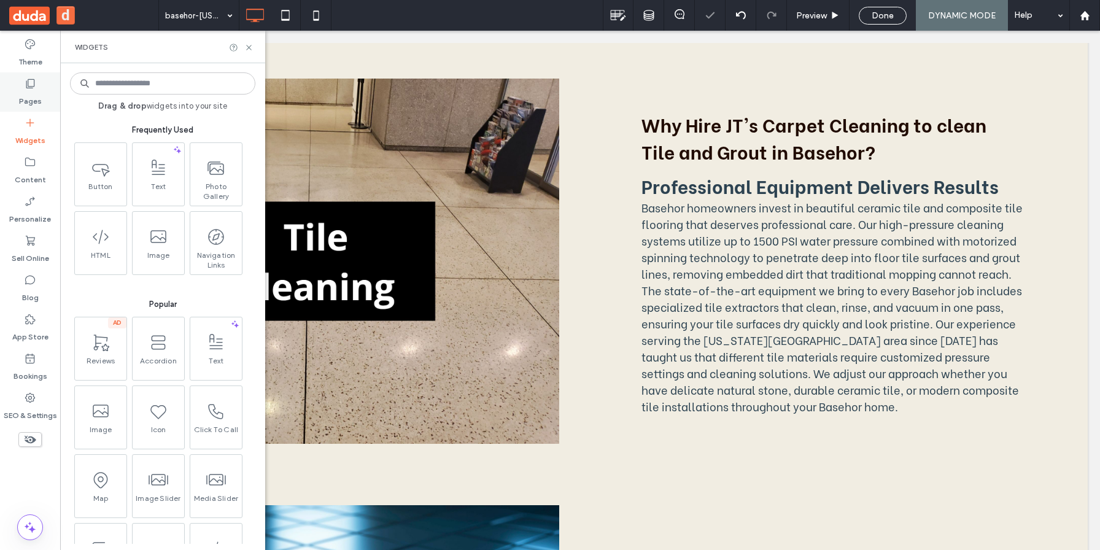
click at [30, 93] on label "Pages" at bounding box center [30, 98] width 23 height 17
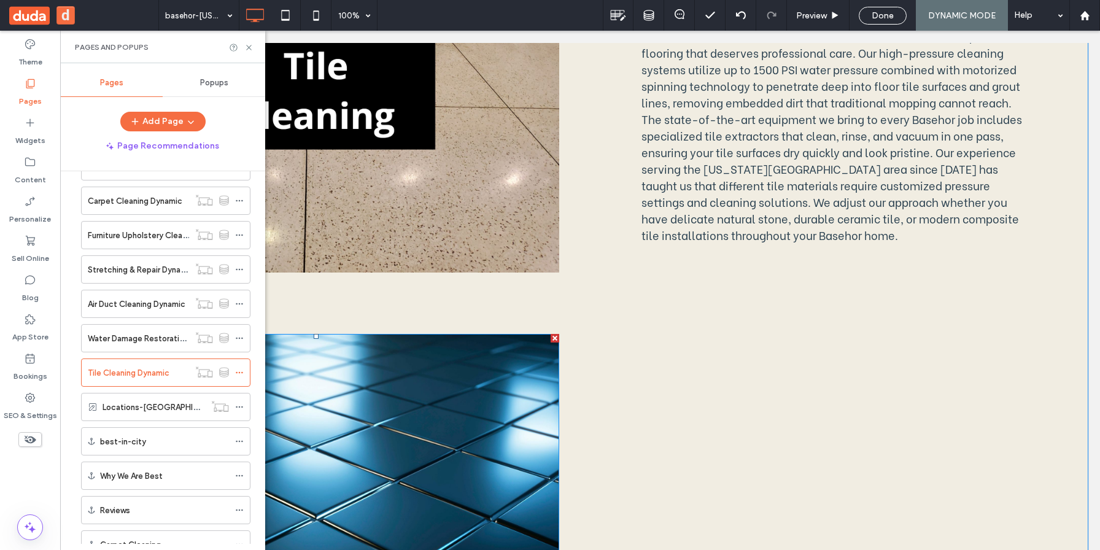
scroll to position [1176, 0]
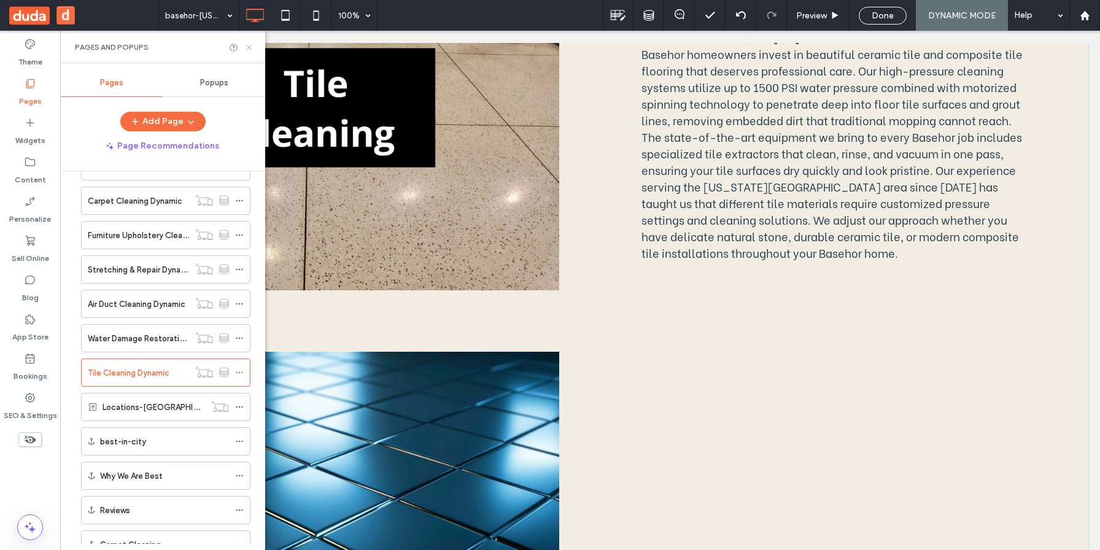
click at [252, 49] on icon at bounding box center [248, 47] width 9 height 9
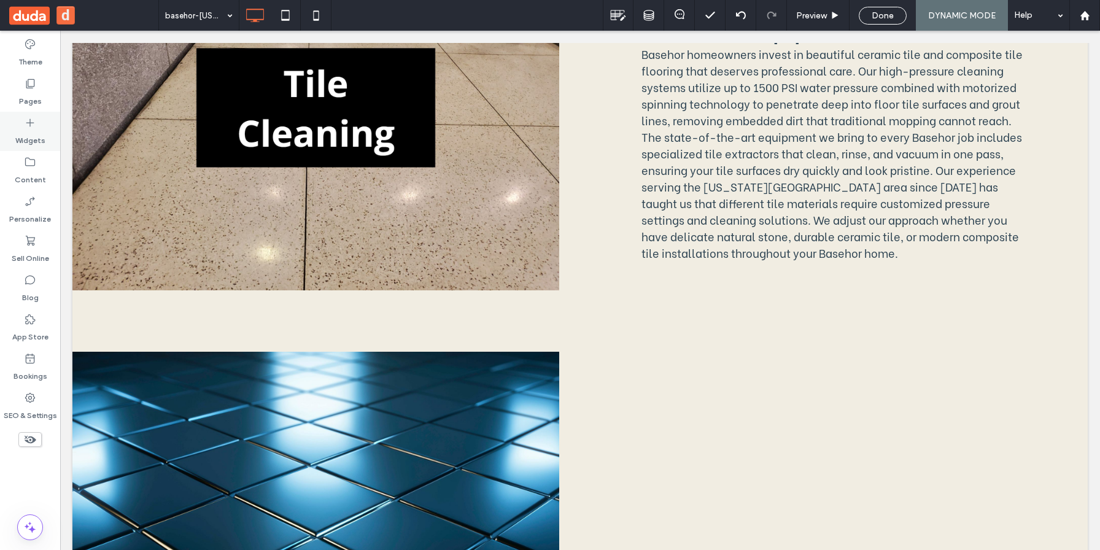
drag, startPoint x: 50, startPoint y: 135, endPoint x: 65, endPoint y: 158, distance: 27.1
click at [50, 135] on div "Widgets" at bounding box center [30, 131] width 60 height 39
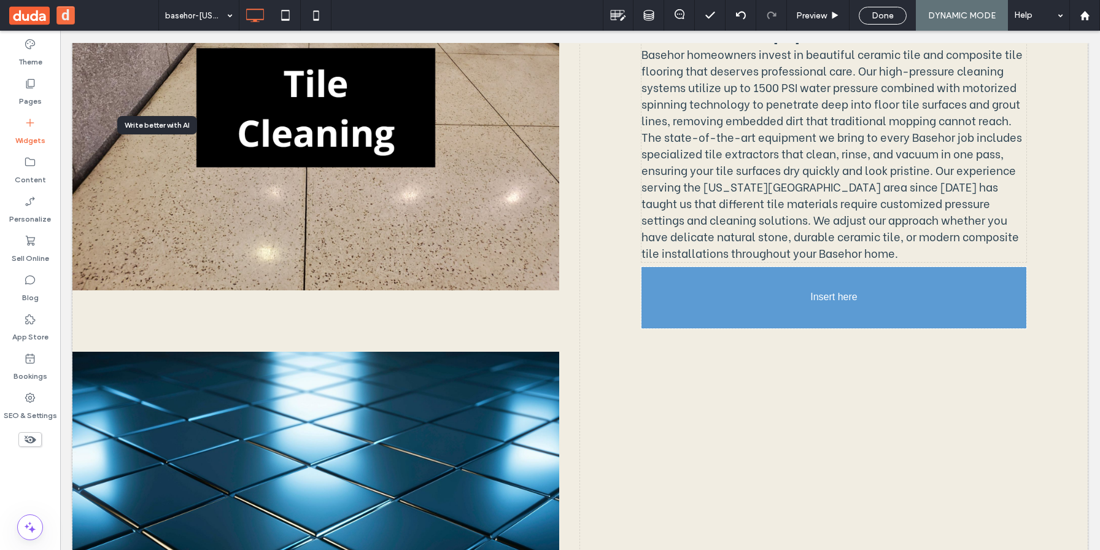
drag, startPoint x: 163, startPoint y: 178, endPoint x: 170, endPoint y: 178, distance: 7.4
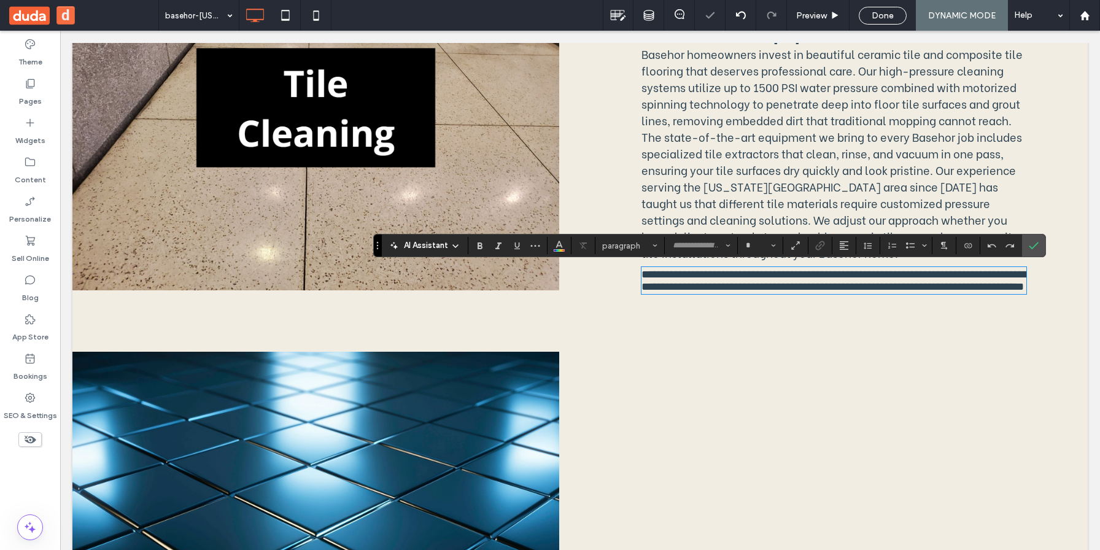
type input "**********"
type input "**"
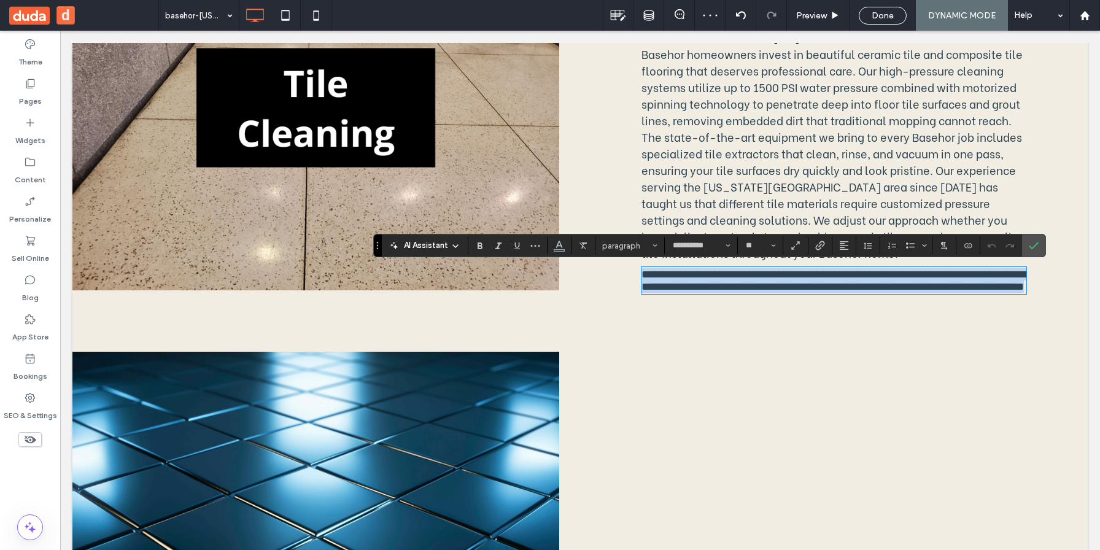
click at [820, 293] on p "**********" at bounding box center [834, 280] width 385 height 25
drag, startPoint x: 804, startPoint y: 311, endPoint x: 642, endPoint y: 274, distance: 166.2
click at [642, 274] on p "**********" at bounding box center [834, 280] width 385 height 25
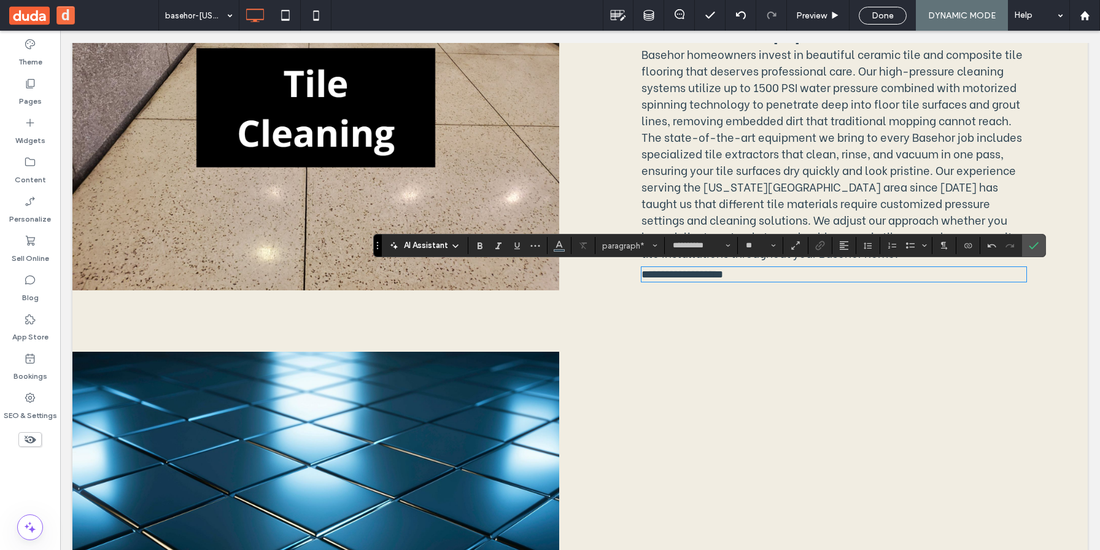
click at [698, 270] on span "**********" at bounding box center [683, 274] width 82 height 11
drag, startPoint x: 709, startPoint y: 272, endPoint x: 733, endPoint y: 272, distance: 23.3
click at [733, 272] on p "**********" at bounding box center [834, 274] width 385 height 12
click at [971, 250] on icon "Connect To Data" at bounding box center [968, 246] width 10 height 10
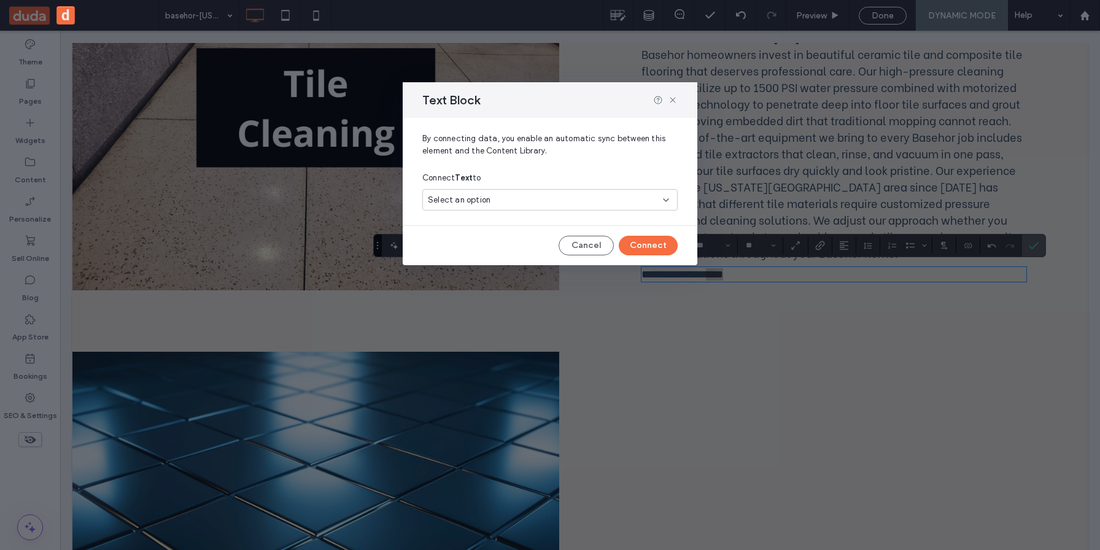
click at [607, 206] on div "Select an option" at bounding box center [543, 200] width 230 height 12
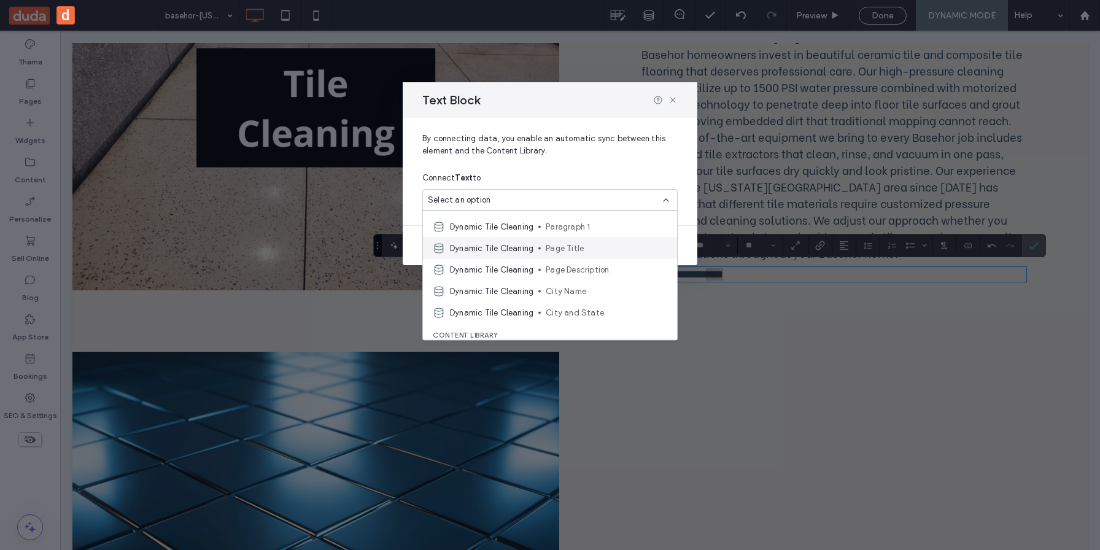
scroll to position [61, 0]
click at [572, 289] on span "City Name" at bounding box center [607, 290] width 122 height 12
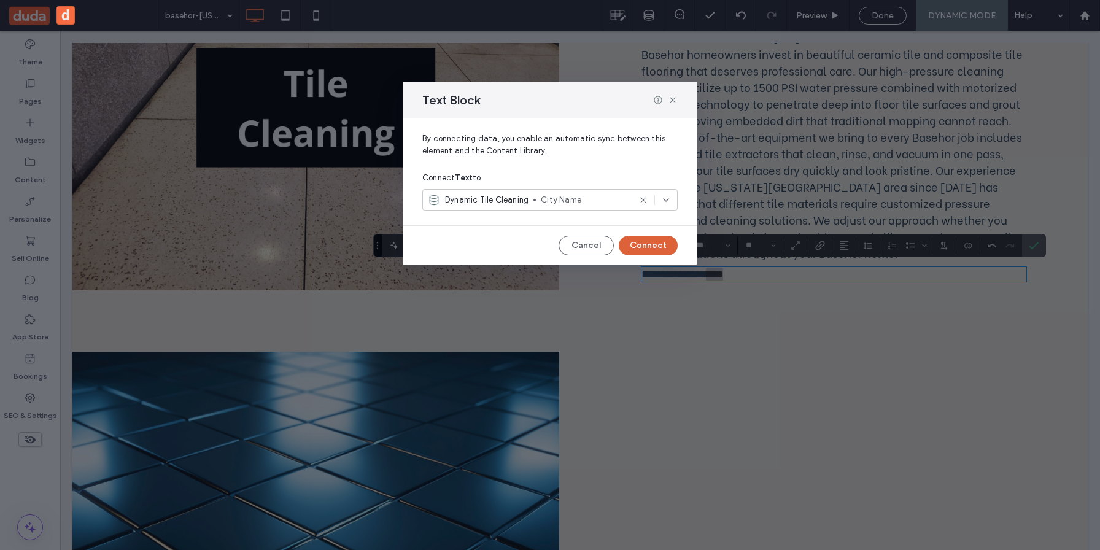
click at [650, 249] on button "Connect" at bounding box center [648, 246] width 59 height 20
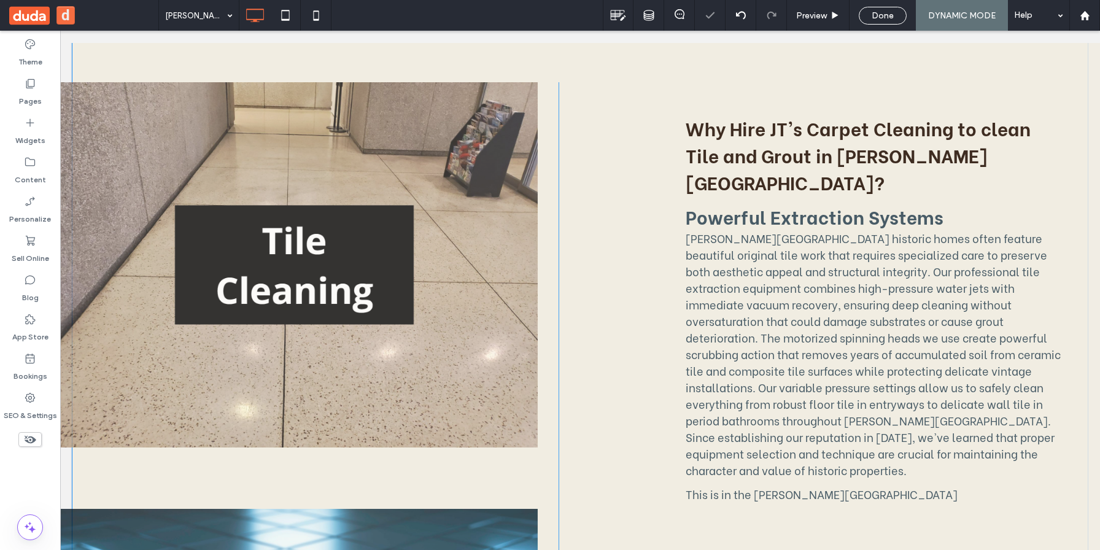
scroll to position [1132, 0]
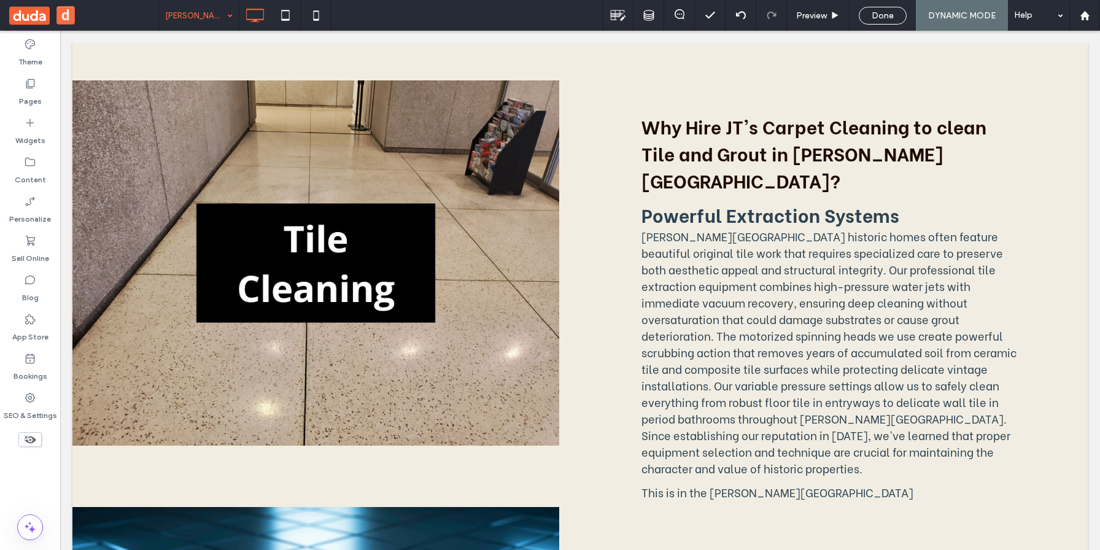
click at [217, 21] on input at bounding box center [195, 15] width 61 height 31
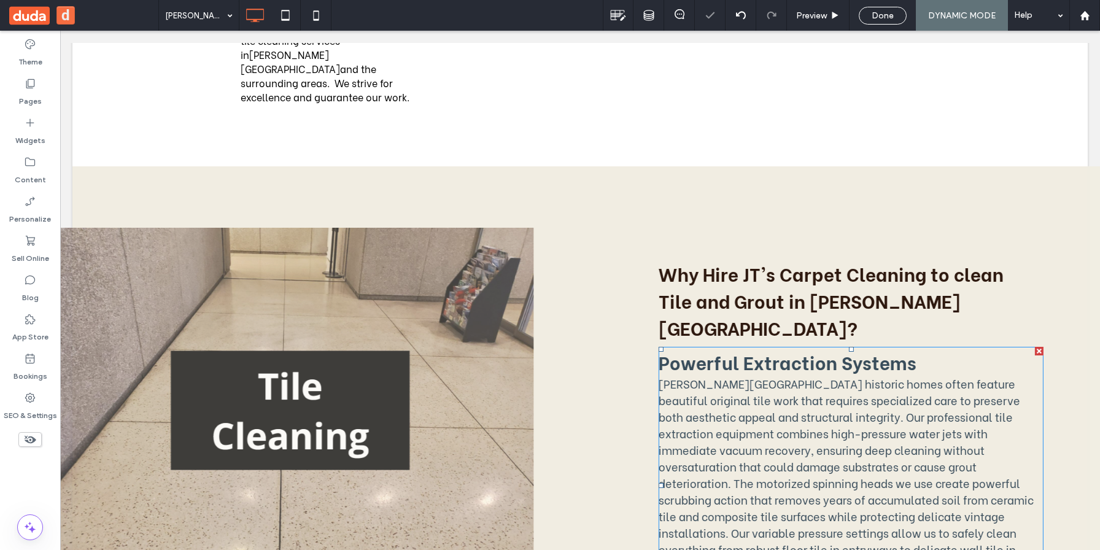
scroll to position [989, 0]
